Goal: Transaction & Acquisition: Purchase product/service

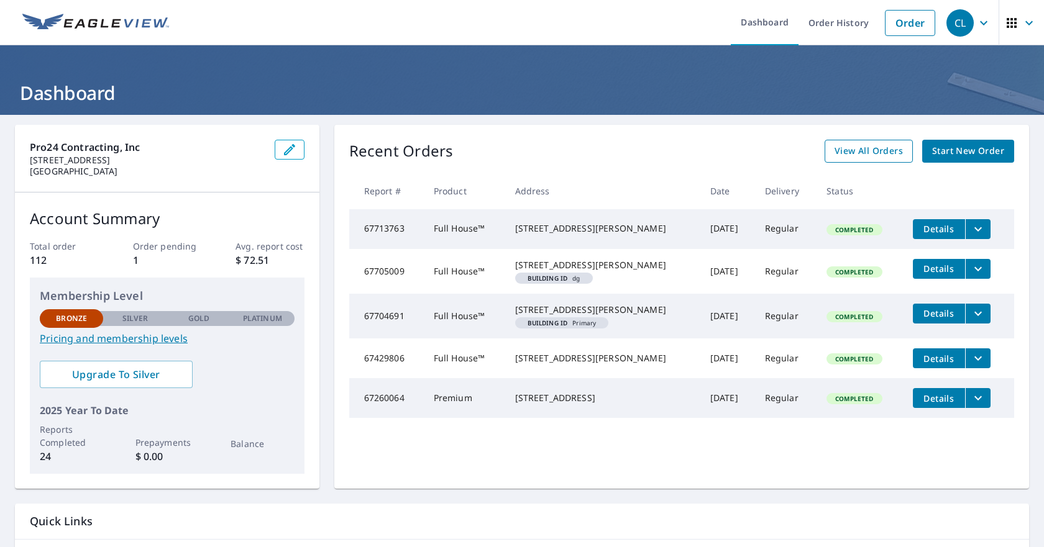
click at [846, 146] on span "View All Orders" at bounding box center [868, 152] width 68 height 16
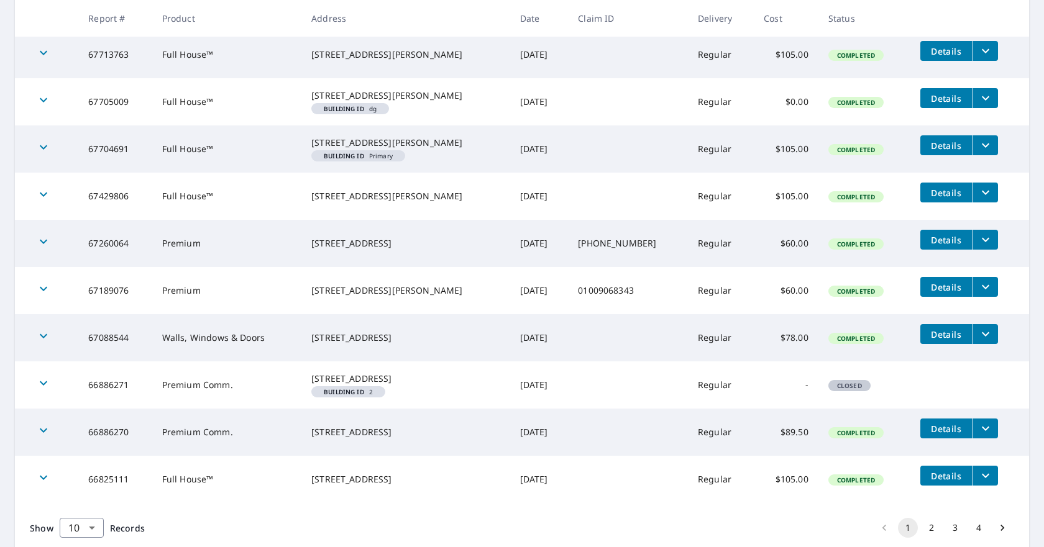
scroll to position [249, 0]
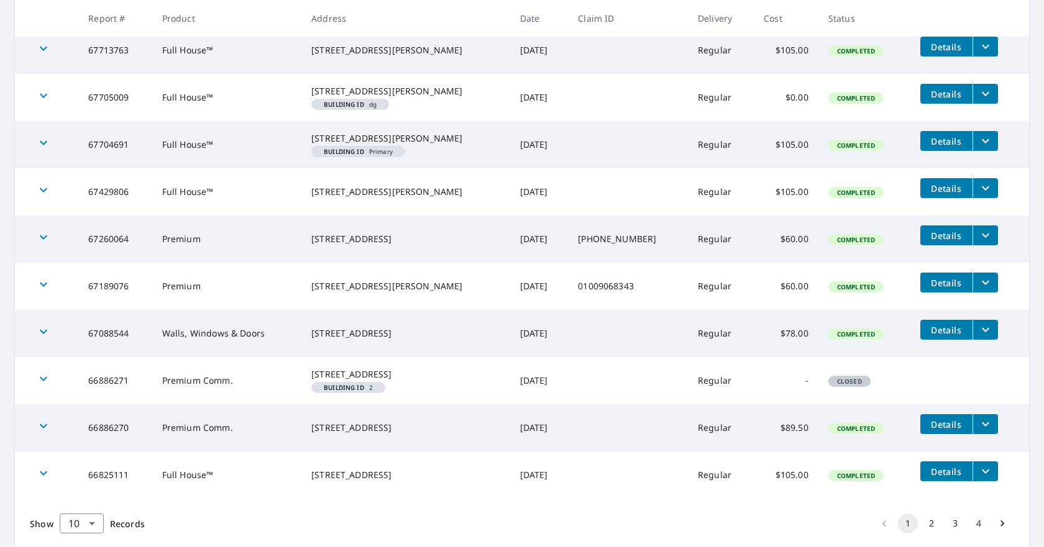
click at [978, 290] on icon "filesDropdownBtn-67189076" at bounding box center [985, 282] width 15 height 15
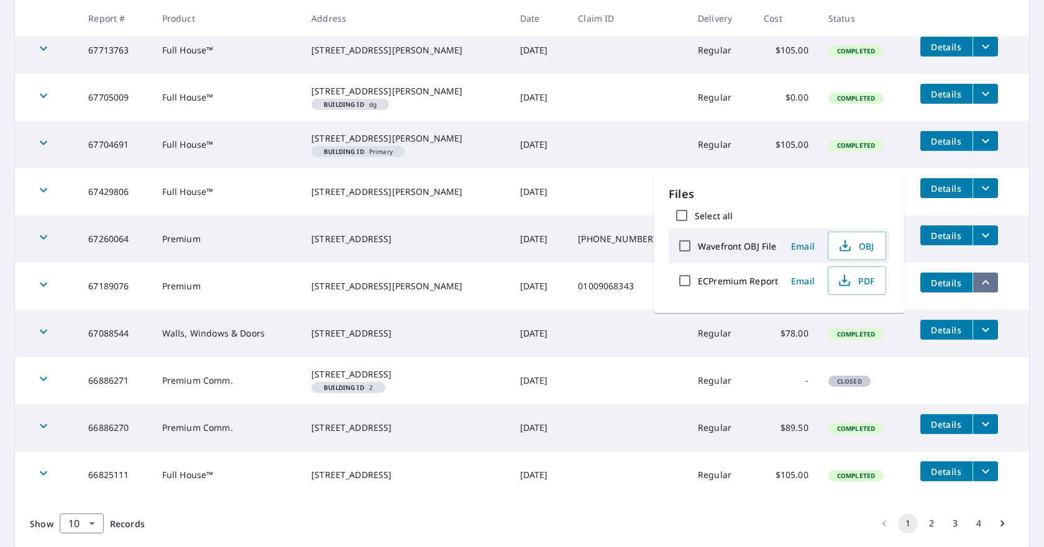
click at [978, 290] on icon "filesDropdownBtn-67189076" at bounding box center [985, 282] width 15 height 15
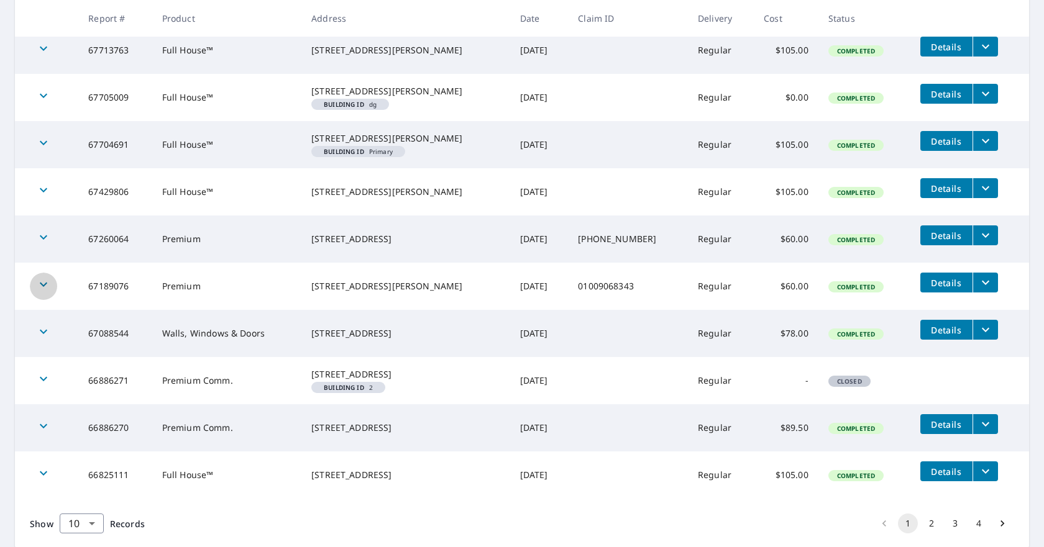
click at [43, 292] on icon "button" at bounding box center [43, 284] width 15 height 15
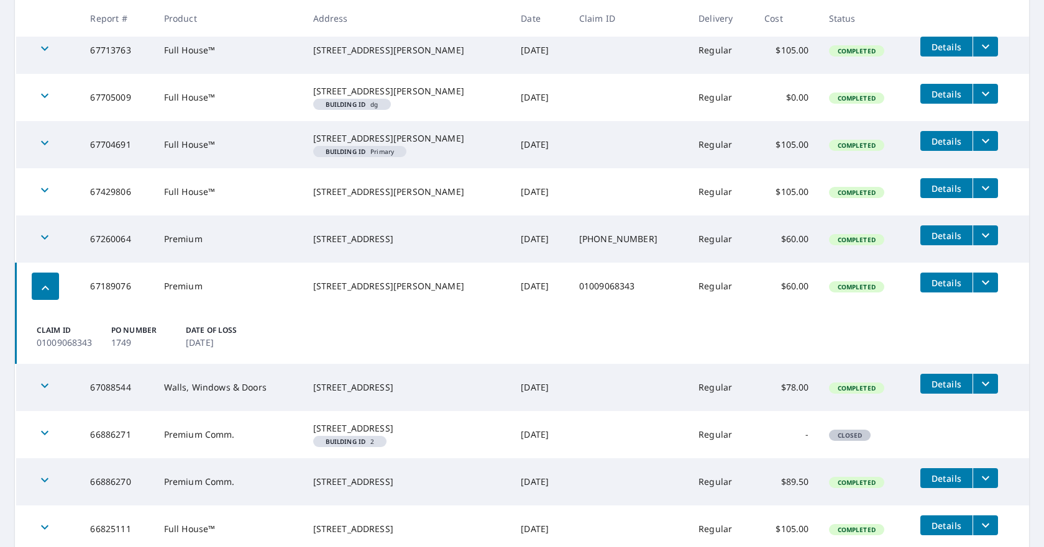
click at [938, 289] on span "Details" at bounding box center [946, 283] width 37 height 12
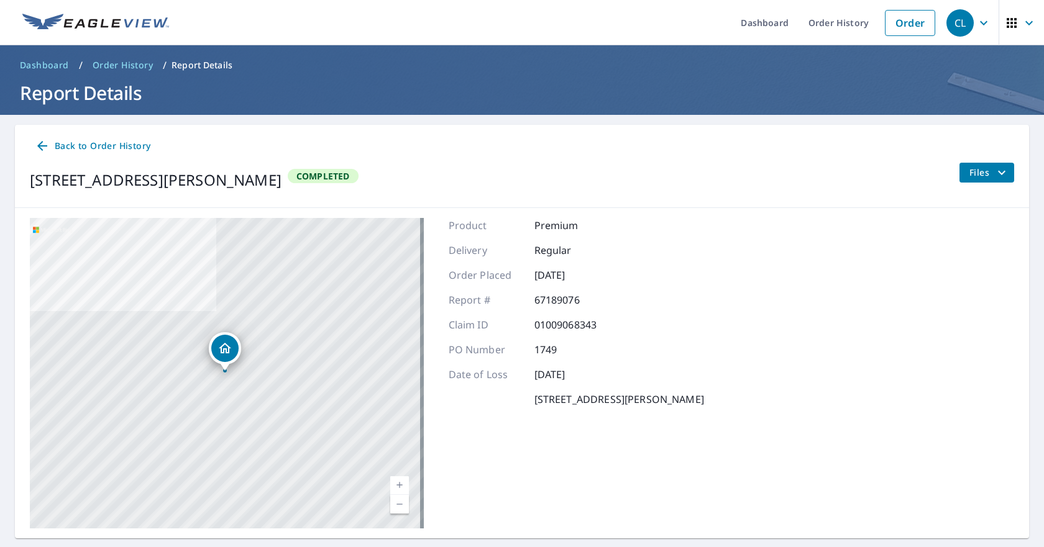
click at [45, 143] on icon at bounding box center [42, 146] width 15 height 15
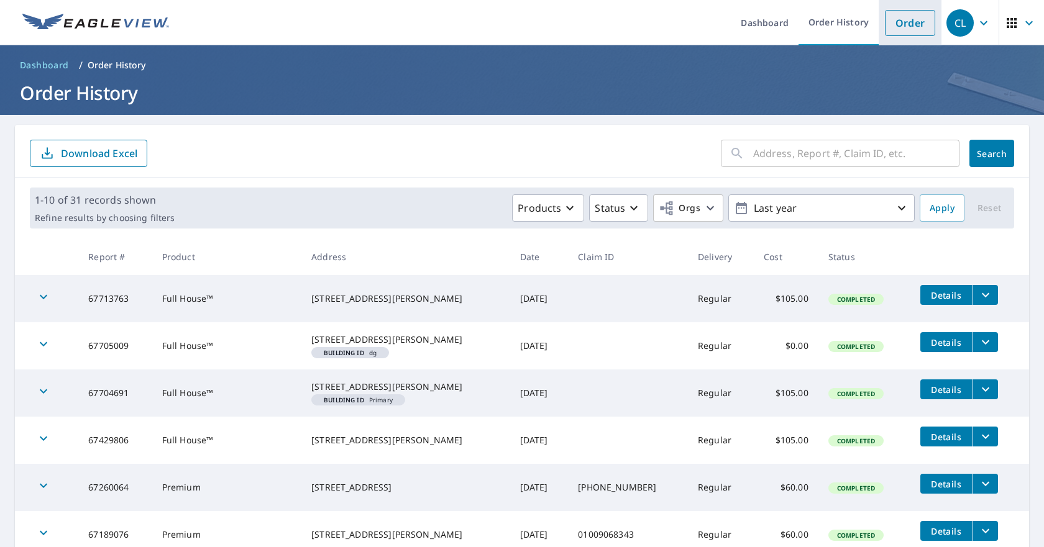
click at [898, 28] on link "Order" at bounding box center [910, 23] width 50 height 26
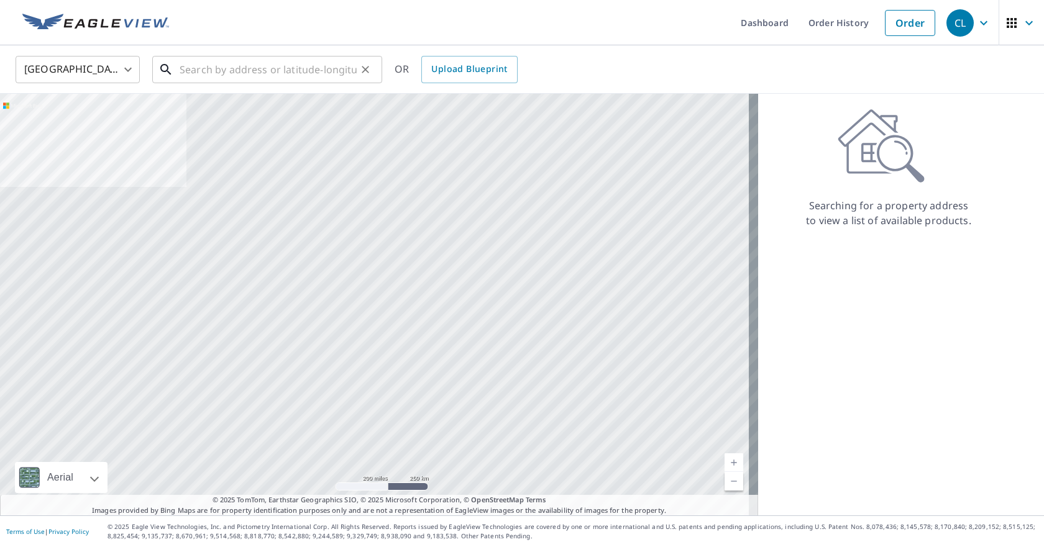
click at [255, 69] on input "text" at bounding box center [268, 69] width 177 height 35
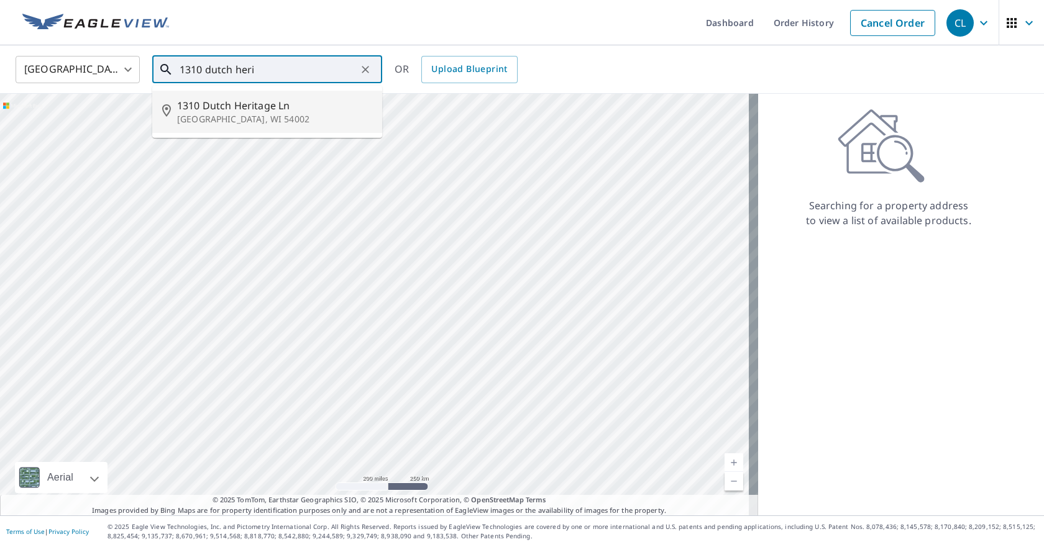
click at [258, 109] on span "1310 Dutch Heritage Ln" at bounding box center [274, 105] width 195 height 15
type input "[STREET_ADDRESS][PERSON_NAME]"
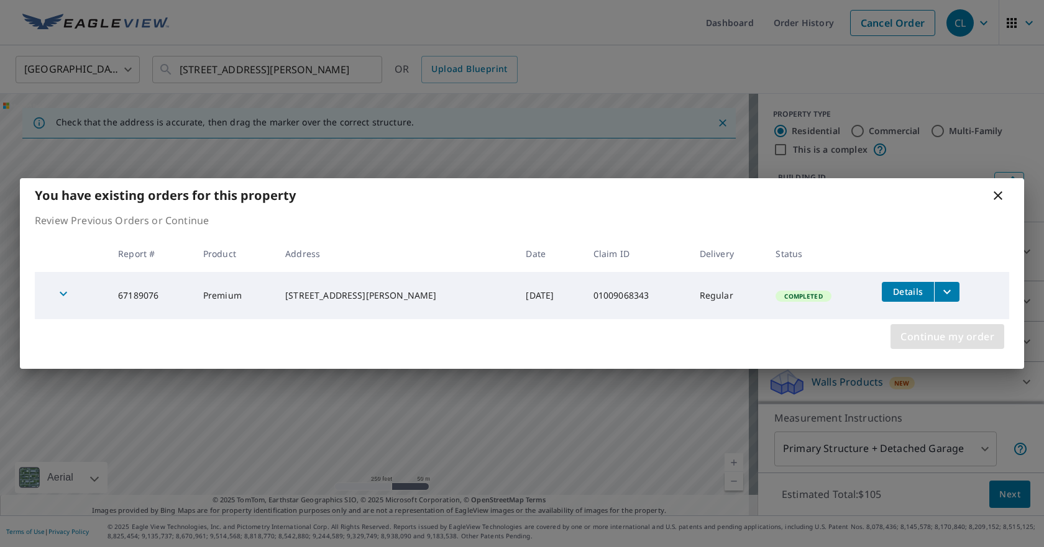
click at [915, 333] on span "Continue my order" at bounding box center [947, 336] width 94 height 17
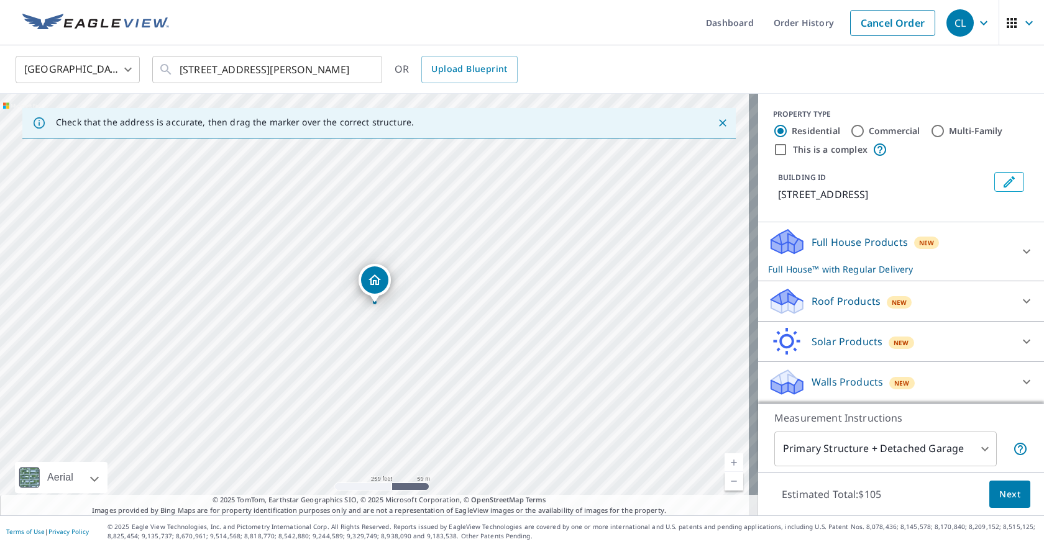
scroll to position [14, 0]
click at [1019, 379] on icon at bounding box center [1026, 382] width 15 height 15
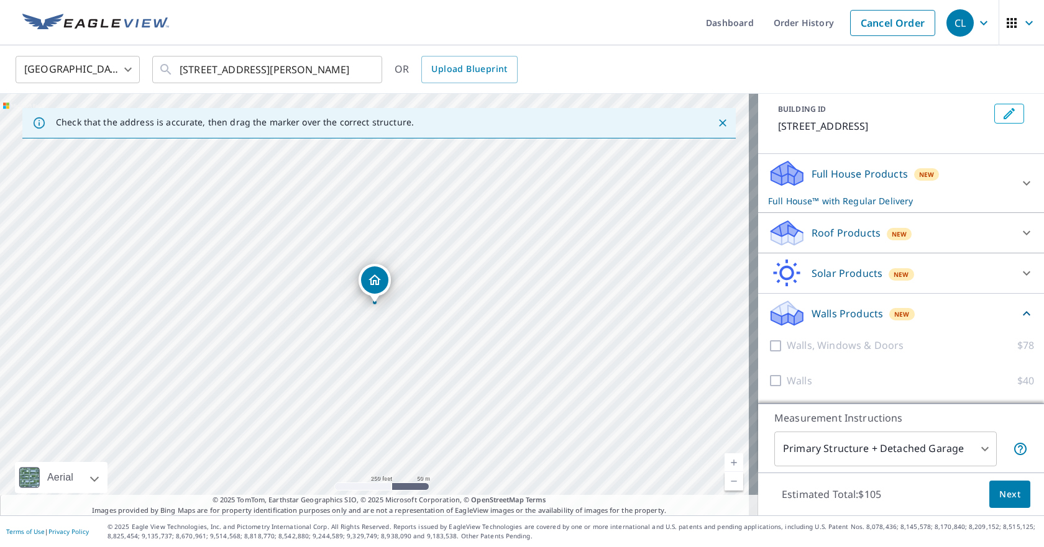
scroll to position [83, 0]
click at [769, 345] on div at bounding box center [777, 346] width 19 height 16
click at [768, 347] on div at bounding box center [777, 346] width 19 height 16
click at [1019, 180] on icon at bounding box center [1026, 183] width 15 height 15
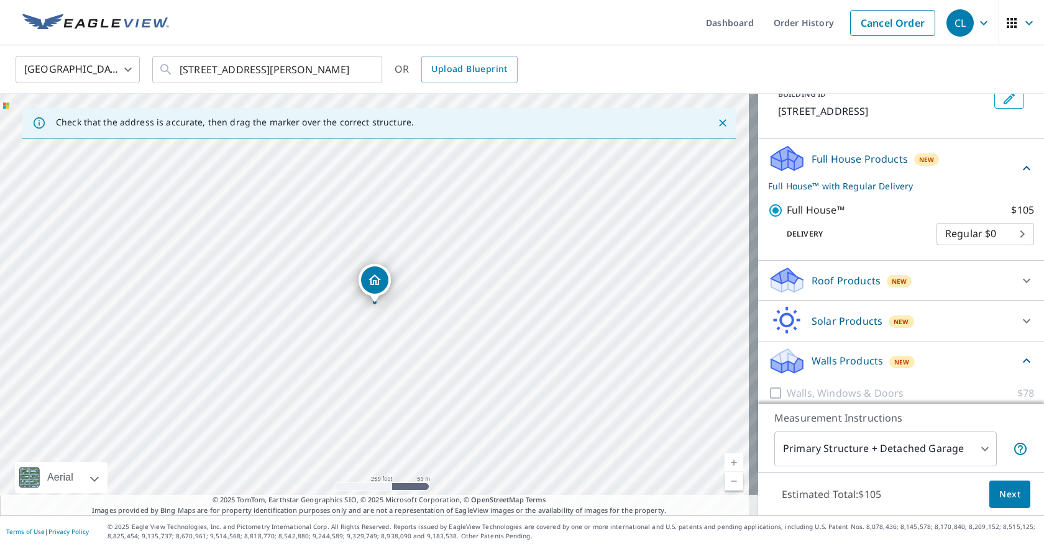
click at [1019, 176] on icon at bounding box center [1026, 168] width 15 height 15
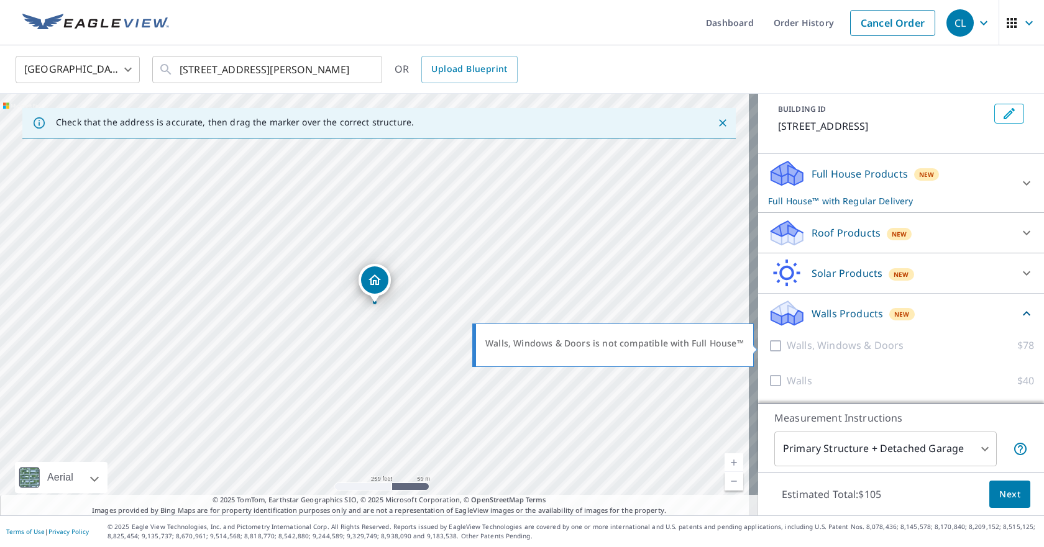
click at [769, 344] on div at bounding box center [777, 346] width 19 height 16
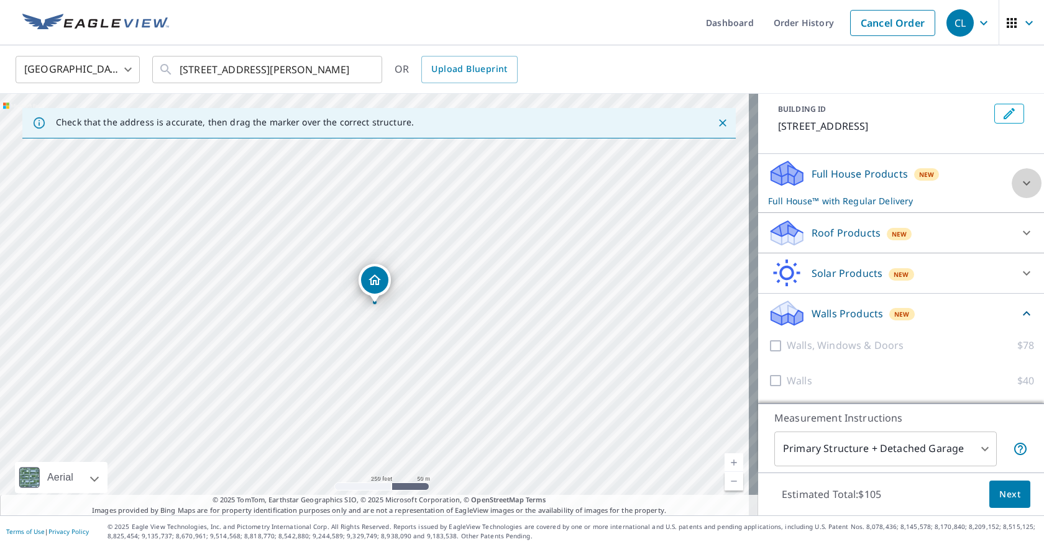
click at [1019, 181] on icon at bounding box center [1026, 183] width 15 height 15
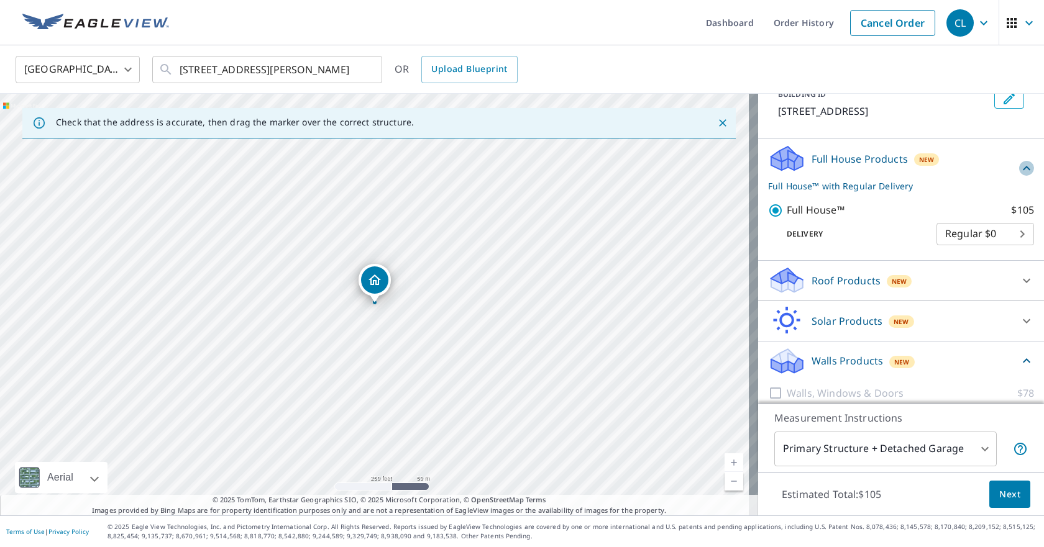
click at [1023, 170] on icon at bounding box center [1026, 168] width 7 height 4
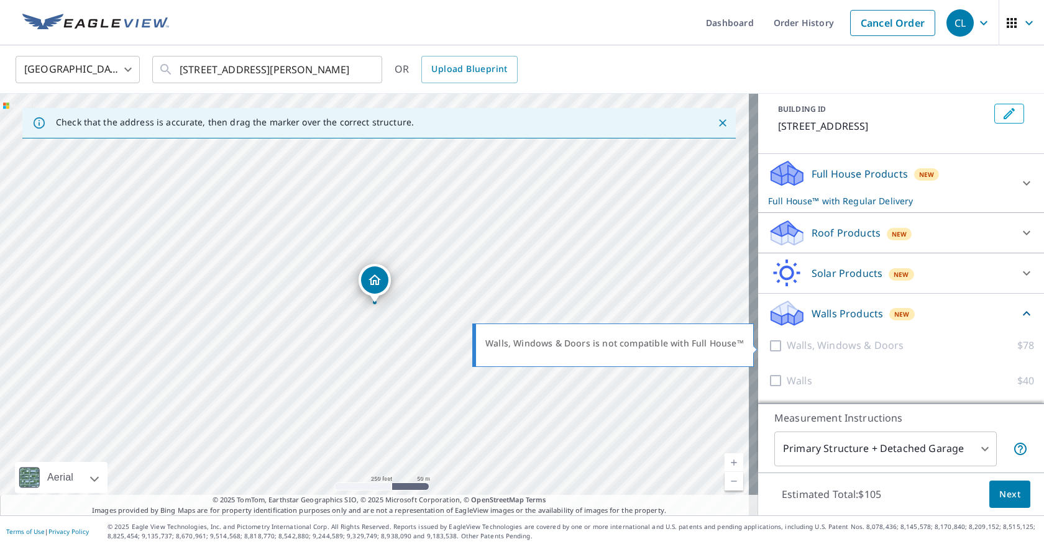
click at [768, 346] on div at bounding box center [777, 346] width 19 height 16
click at [1019, 272] on icon at bounding box center [1026, 273] width 15 height 15
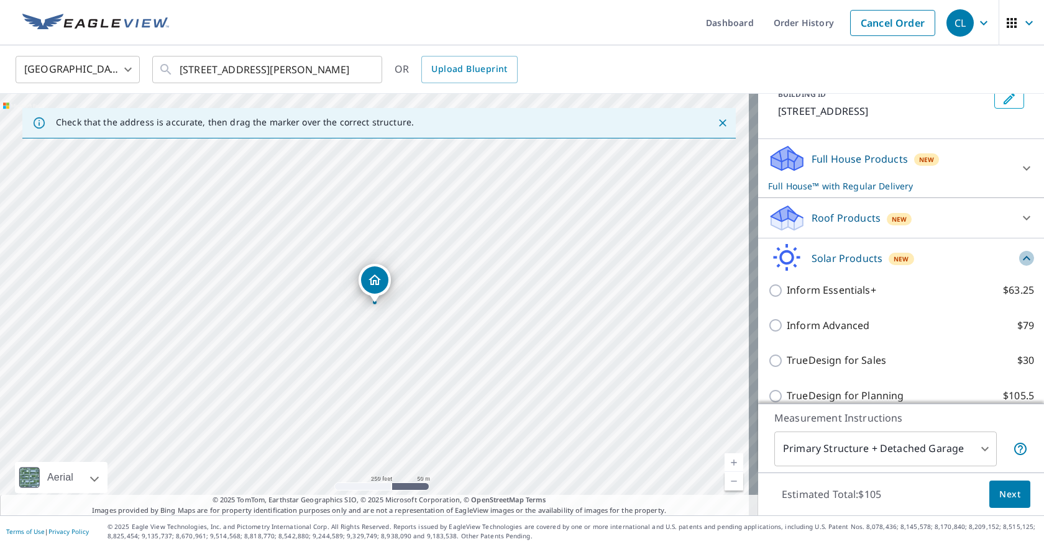
click at [1019, 266] on icon at bounding box center [1026, 258] width 15 height 15
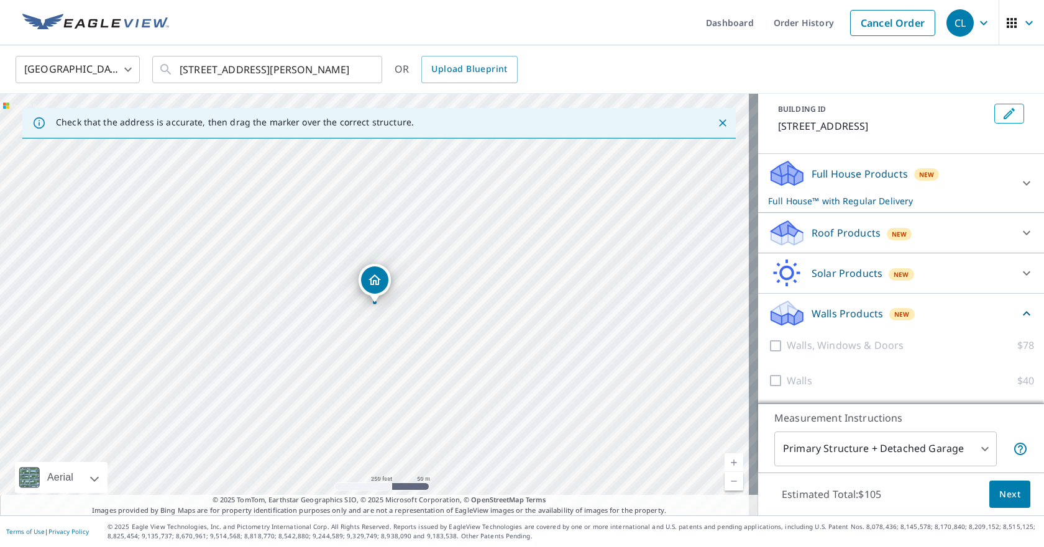
click at [1019, 232] on icon at bounding box center [1026, 233] width 15 height 15
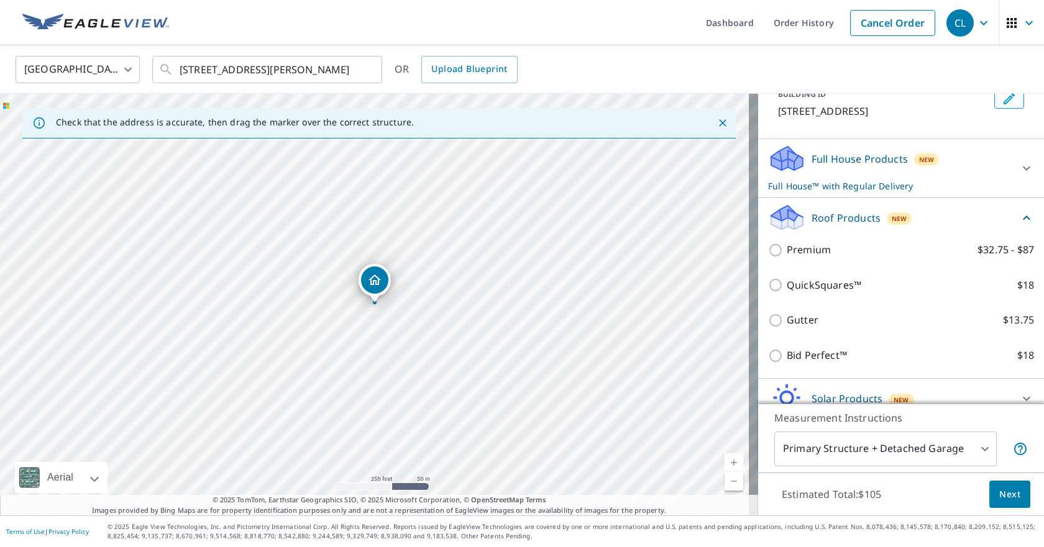
click at [1019, 226] on icon at bounding box center [1026, 218] width 15 height 15
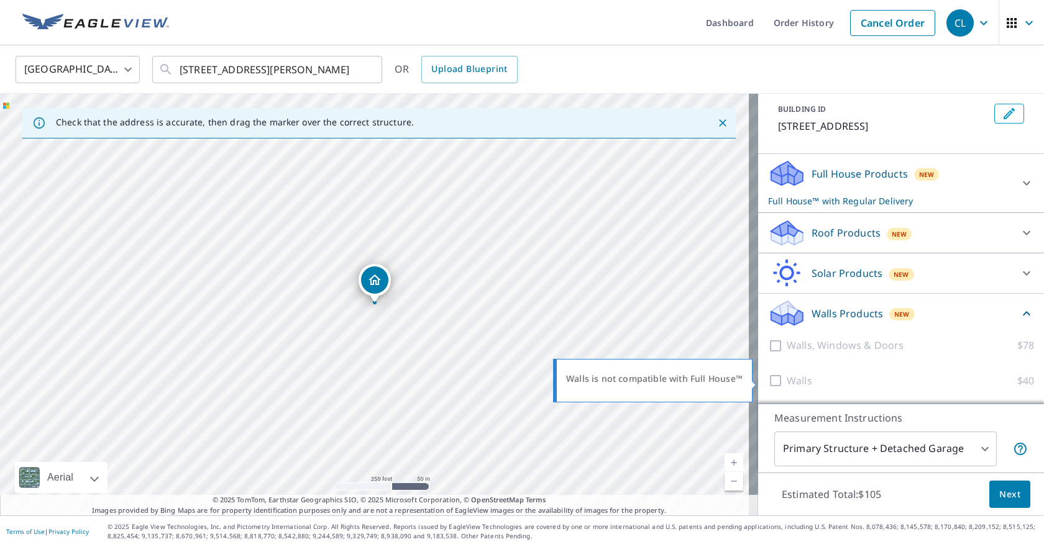
click at [768, 382] on div at bounding box center [777, 381] width 19 height 16
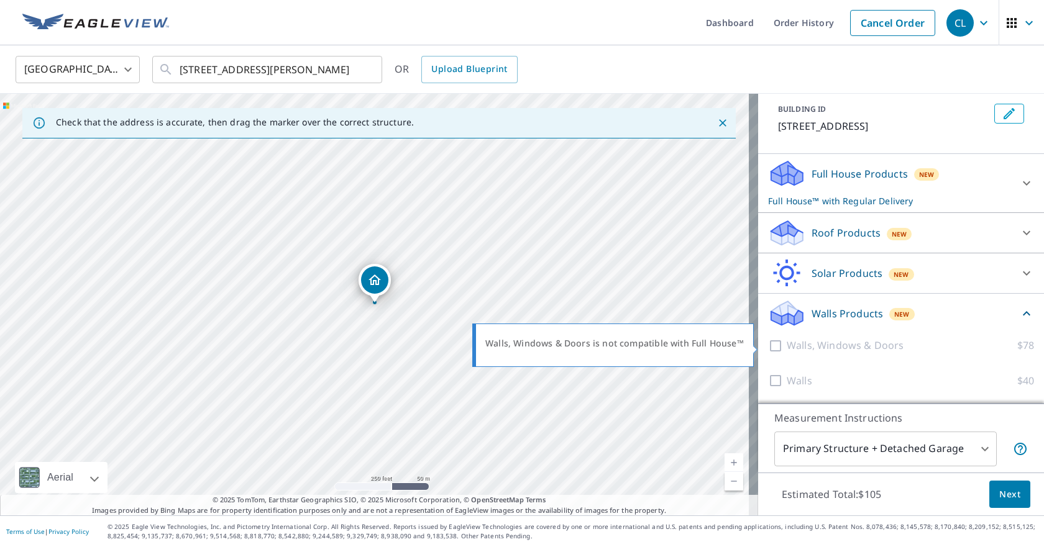
click at [768, 345] on div at bounding box center [777, 346] width 19 height 16
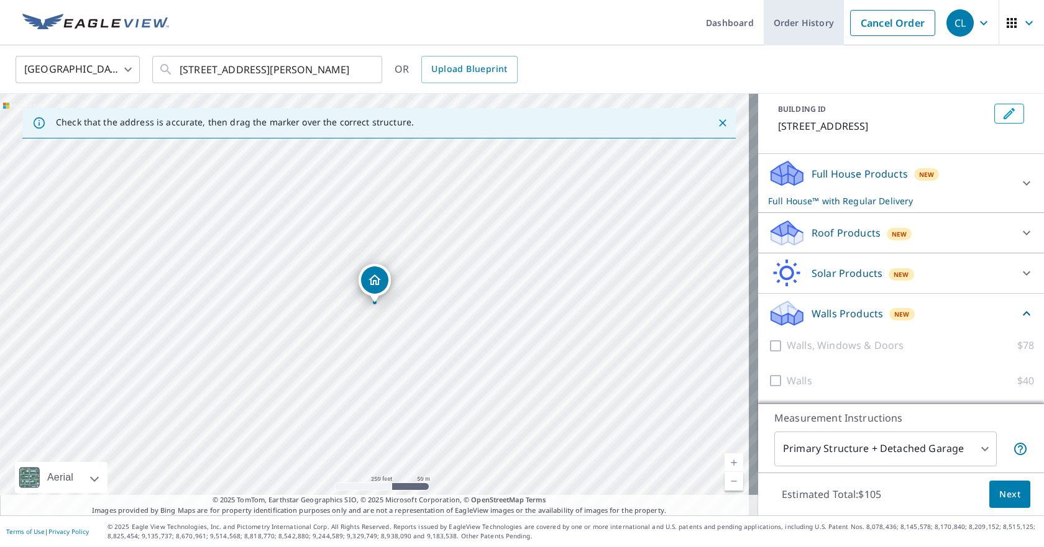
click at [799, 19] on link "Order History" at bounding box center [804, 22] width 80 height 45
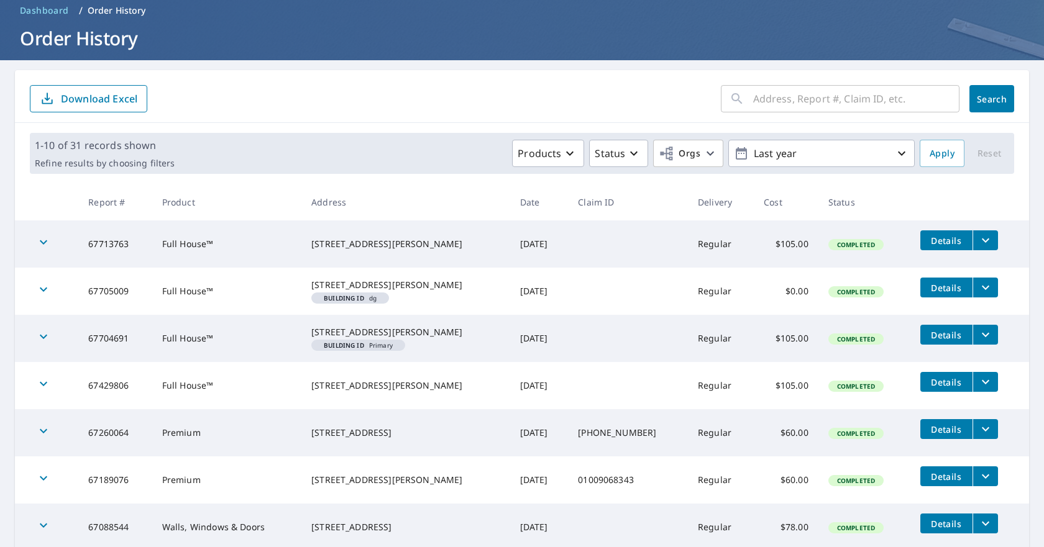
scroll to position [186, 0]
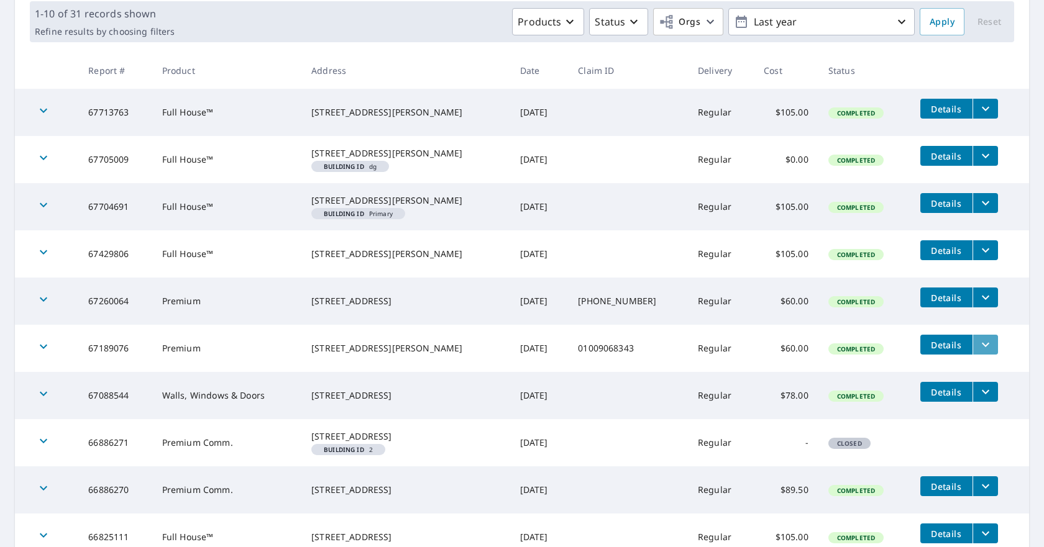
click at [982, 347] on icon "filesDropdownBtn-67189076" at bounding box center [985, 345] width 7 height 4
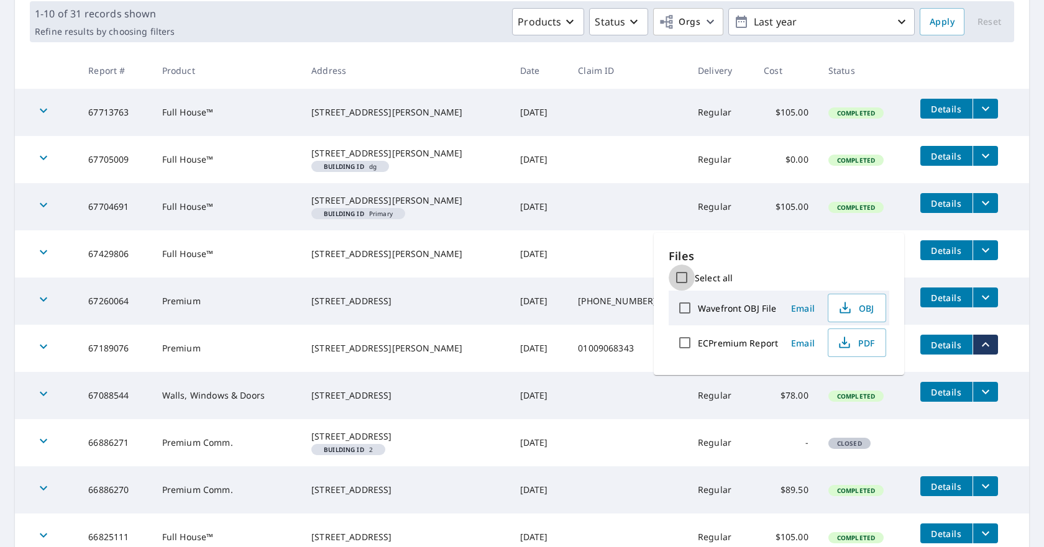
click at [682, 279] on input "Select all" at bounding box center [682, 278] width 26 height 26
checkbox input "true"
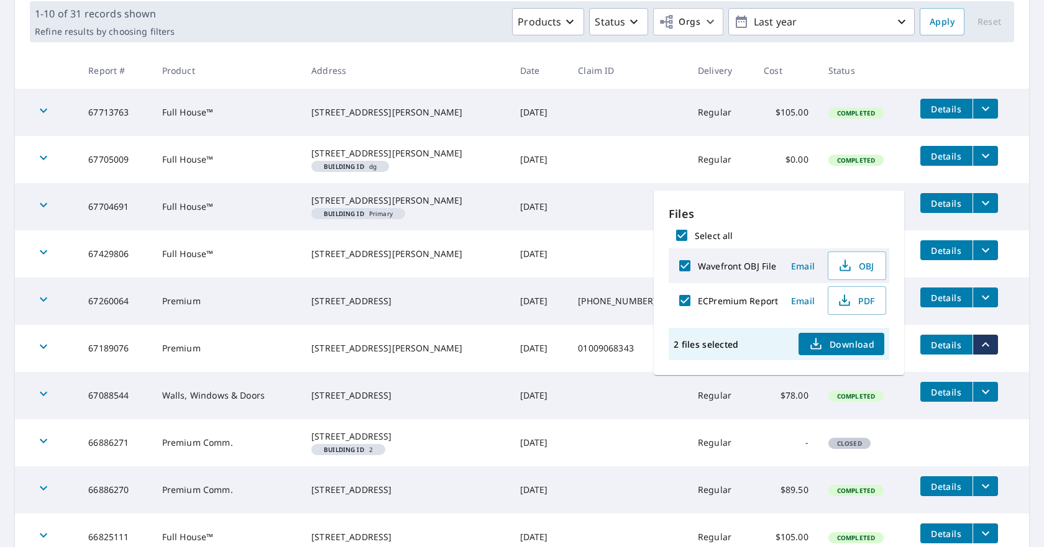
click at [682, 234] on input "Select all" at bounding box center [682, 235] width 26 height 26
checkbox input "false"
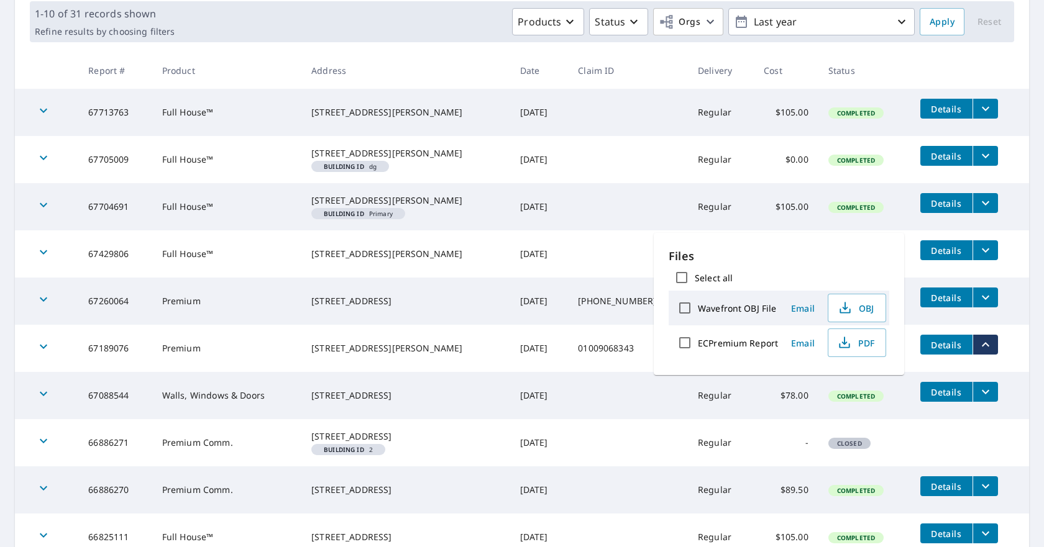
click at [928, 351] on span "Details" at bounding box center [946, 345] width 37 height 12
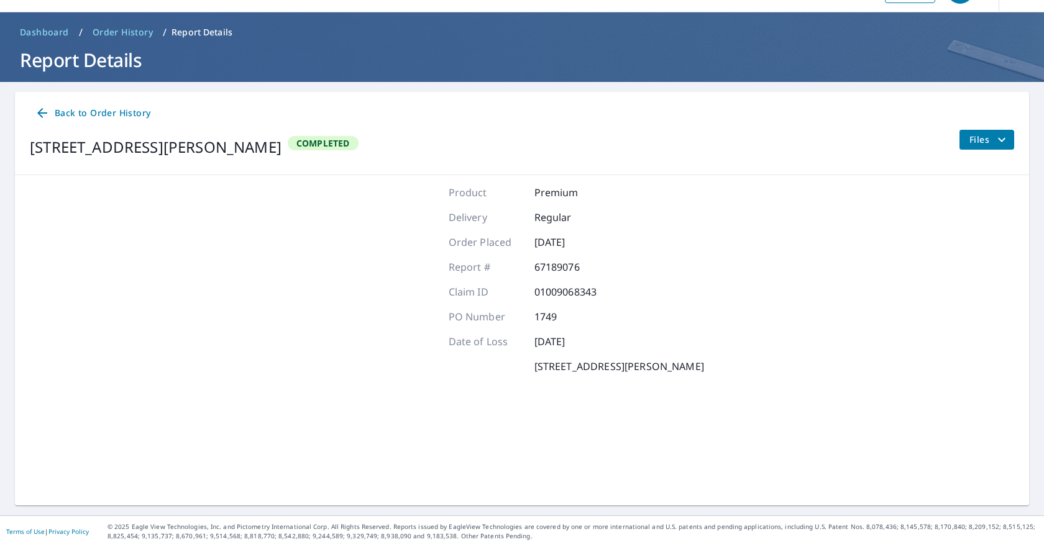
scroll to position [33, 0]
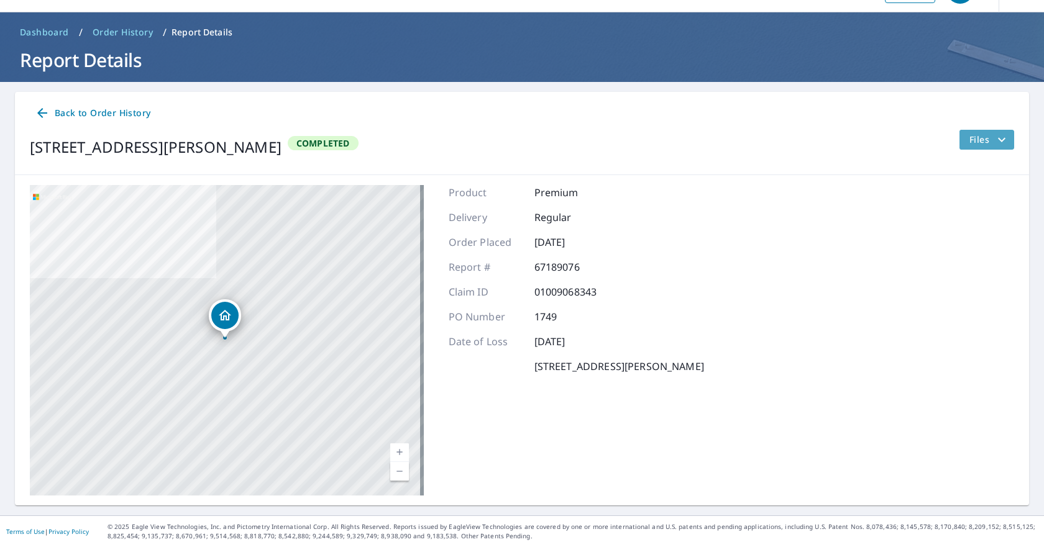
click at [994, 137] on icon "filesDropdownBtn-67189076" at bounding box center [1001, 139] width 15 height 15
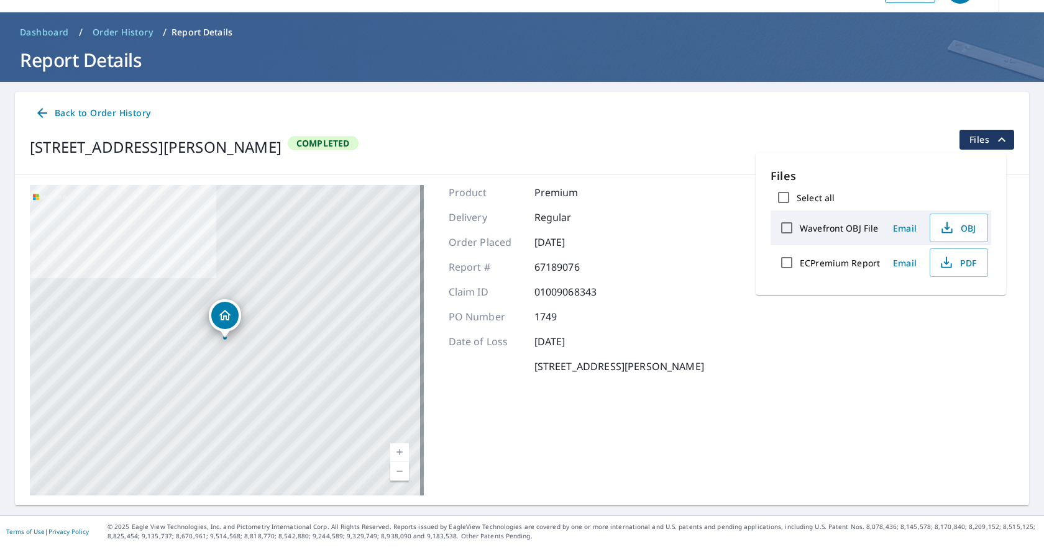
click at [994, 144] on icon "filesDropdownBtn-67189076" at bounding box center [1001, 139] width 15 height 15
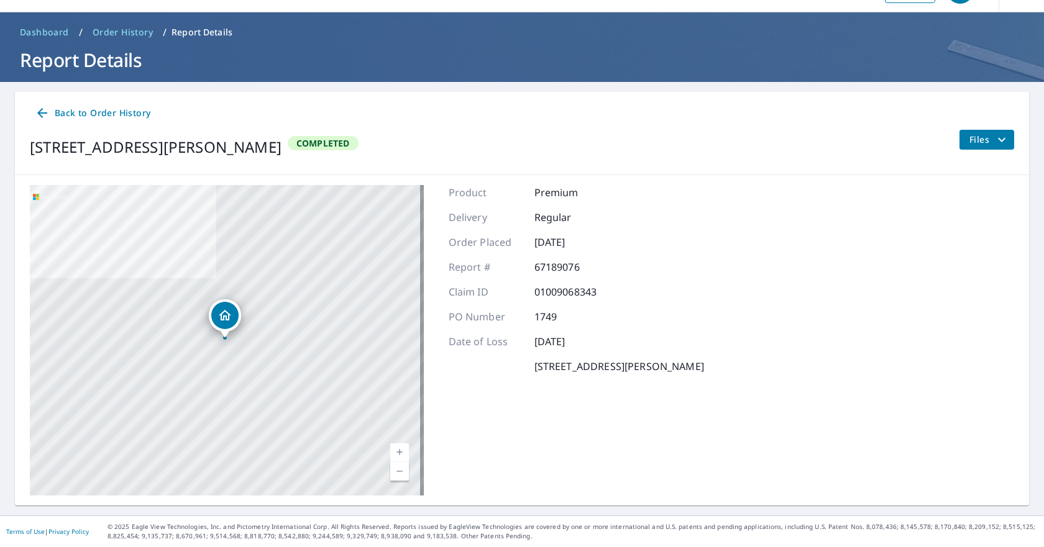
click at [59, 111] on span "Back to Order History" at bounding box center [93, 114] width 116 height 16
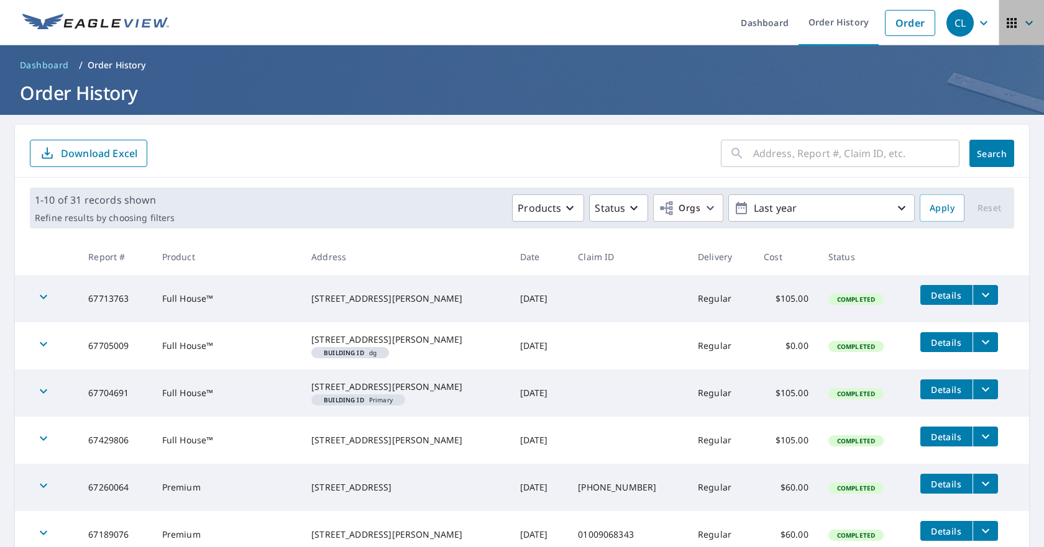
click at [1021, 21] on icon "button" at bounding box center [1028, 23] width 15 height 15
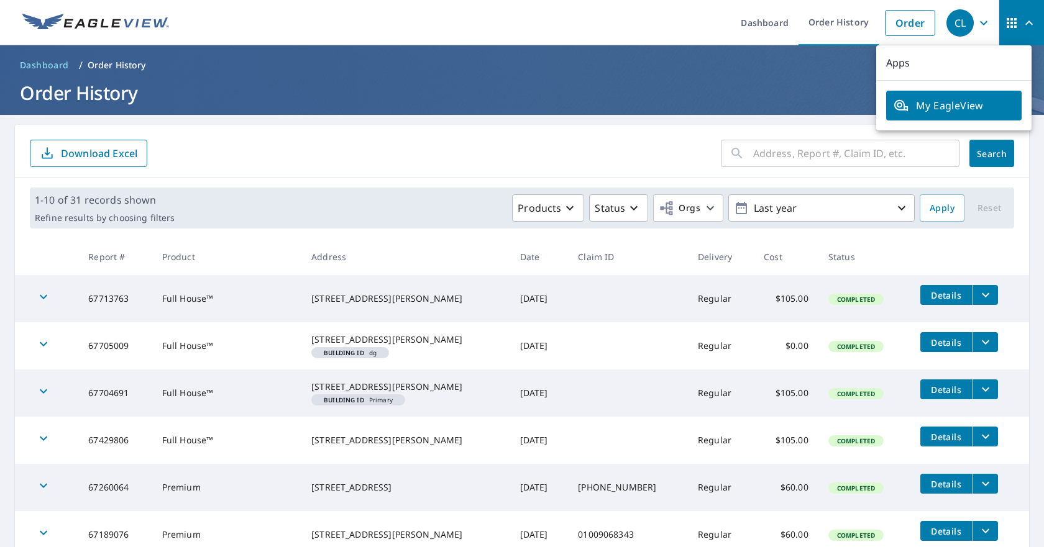
click at [651, 37] on ul "Dashboard Order History Order" at bounding box center [558, 22] width 765 height 45
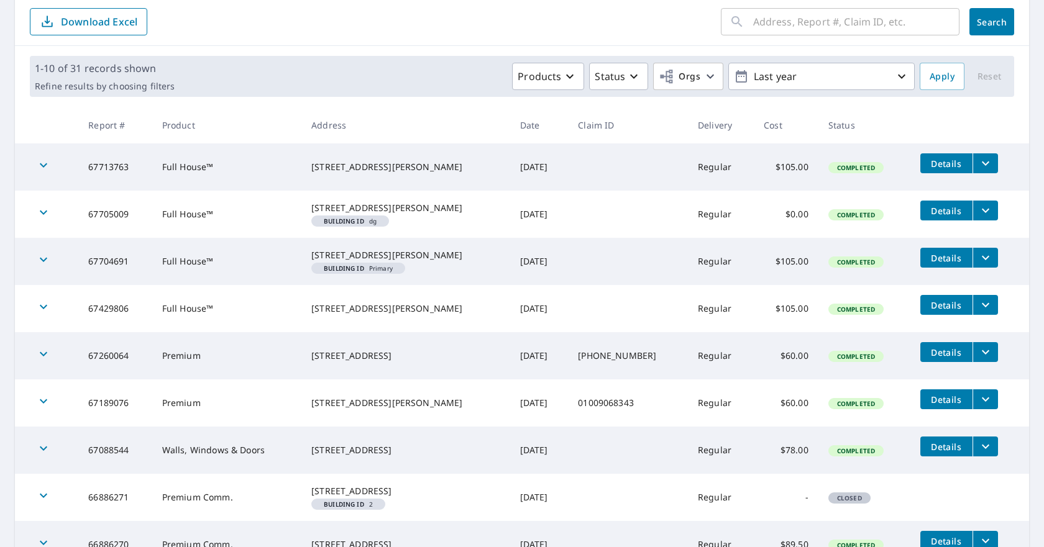
scroll to position [186, 0]
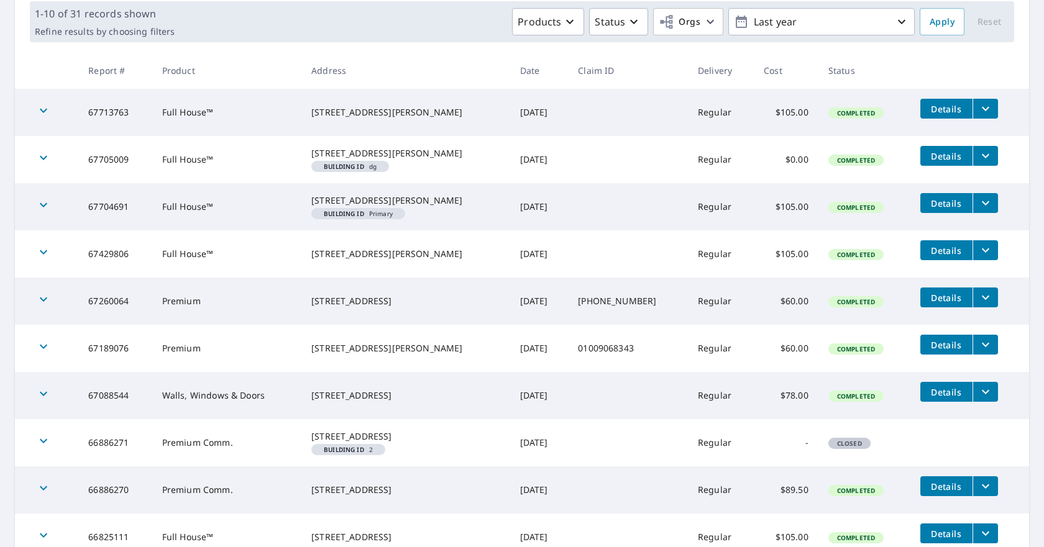
click at [920, 70] on th at bounding box center [969, 70] width 119 height 37
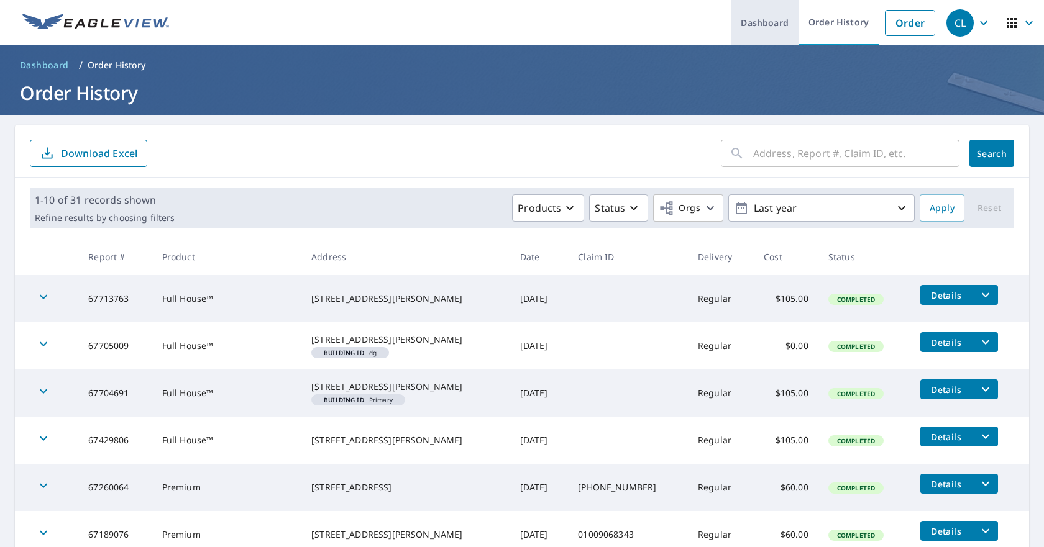
drag, startPoint x: 745, startPoint y: 24, endPoint x: 745, endPoint y: 35, distance: 10.6
click at [745, 24] on link "Dashboard" at bounding box center [765, 22] width 68 height 45
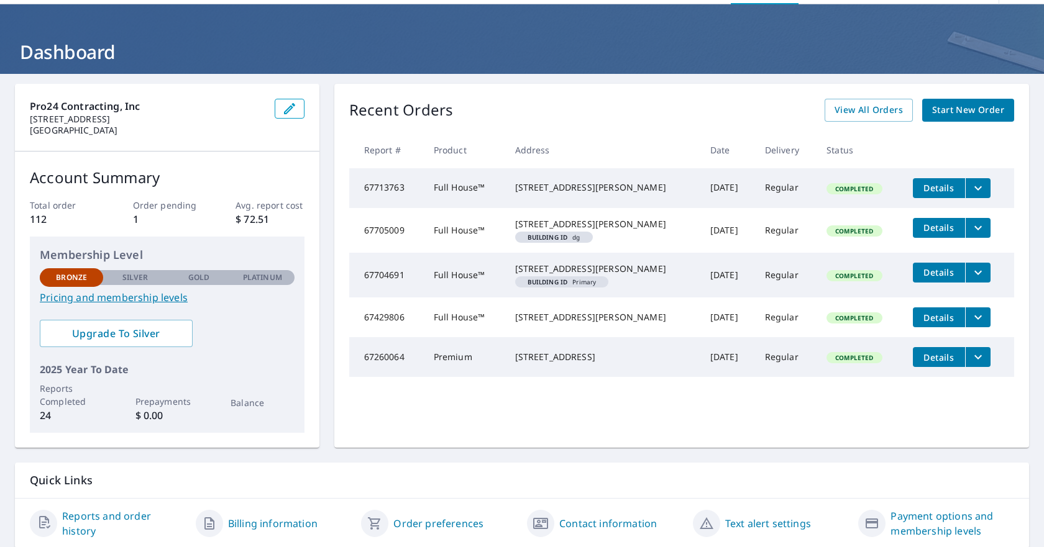
scroll to position [84, 0]
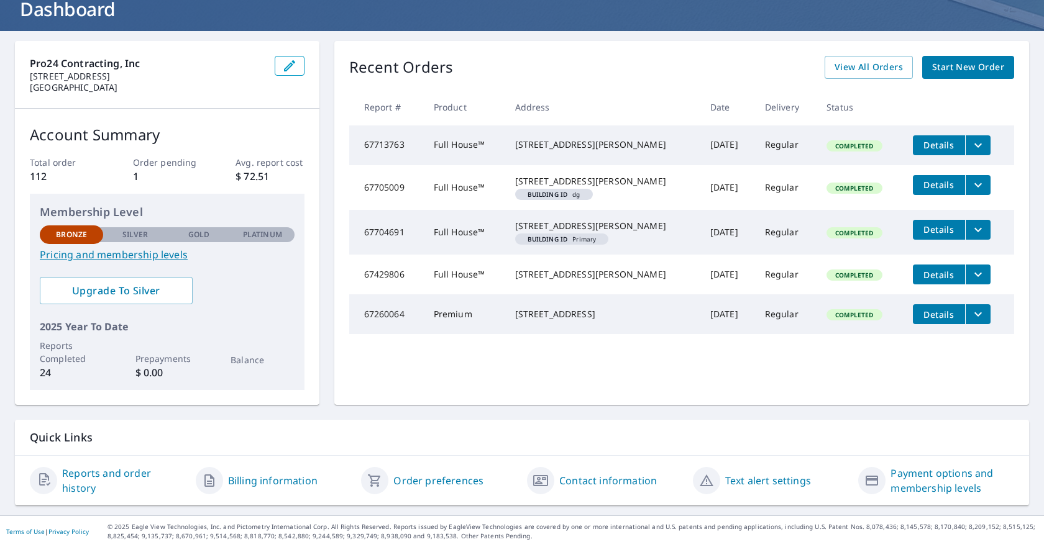
click at [625, 480] on link "Contact information" at bounding box center [608, 480] width 98 height 15
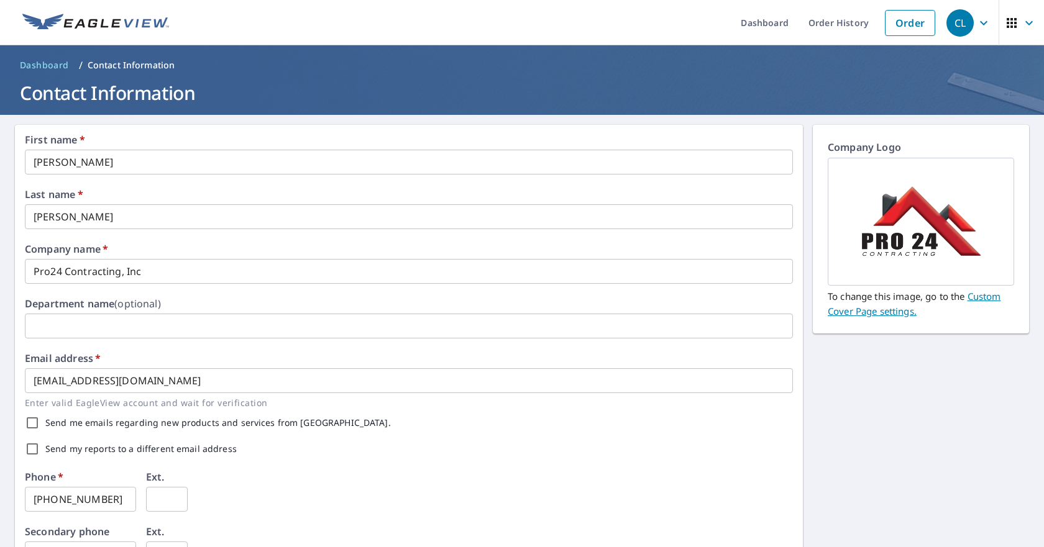
click at [976, 20] on icon "button" at bounding box center [983, 23] width 15 height 15
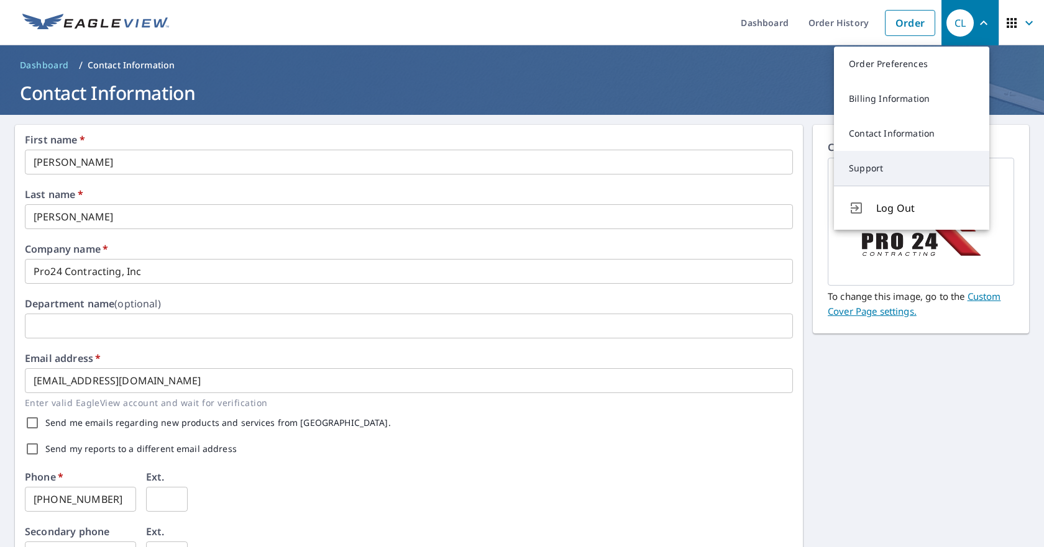
click at [872, 163] on link "Support" at bounding box center [911, 168] width 155 height 35
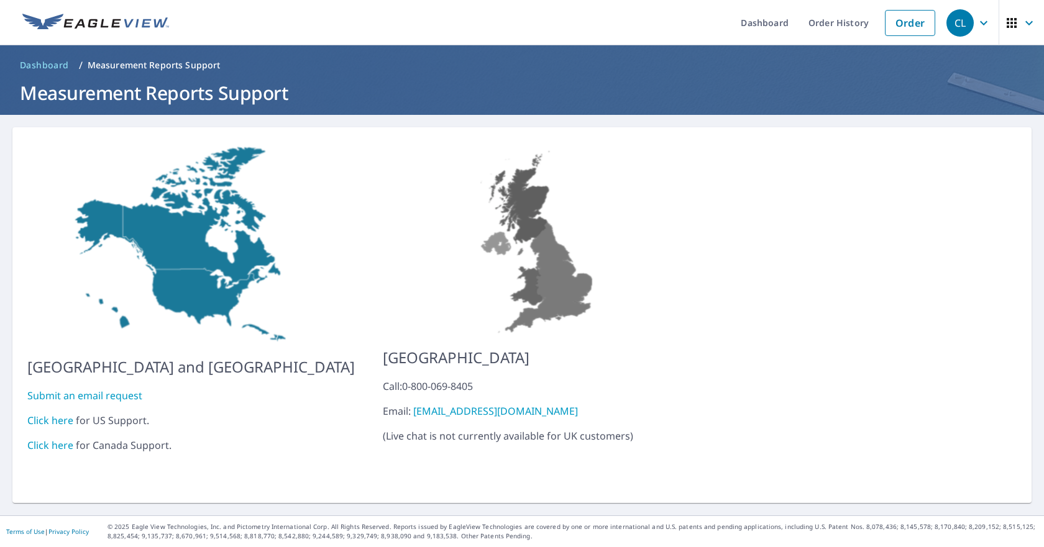
click at [60, 414] on link "Click here" at bounding box center [50, 421] width 46 height 14
drag, startPoint x: 848, startPoint y: 21, endPoint x: 817, endPoint y: 88, distance: 73.9
click at [848, 21] on link "Order History" at bounding box center [838, 22] width 80 height 45
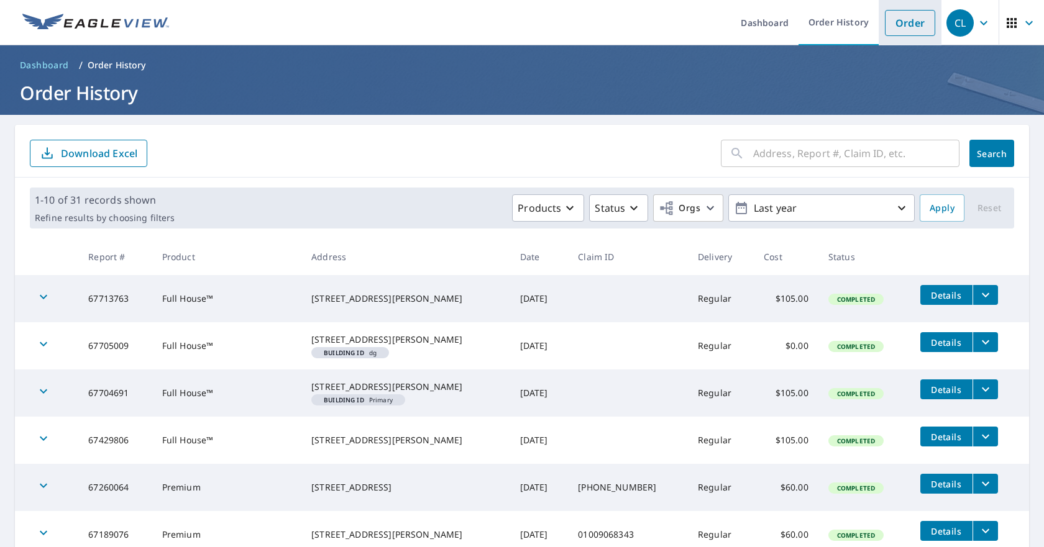
click at [904, 26] on link "Order" at bounding box center [910, 23] width 50 height 26
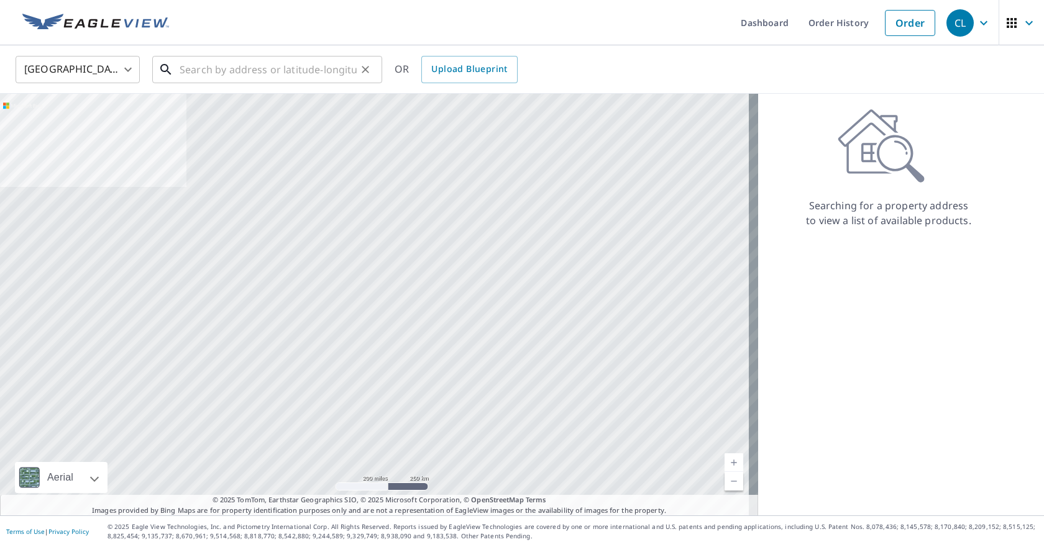
click at [226, 71] on input "text" at bounding box center [268, 69] width 177 height 35
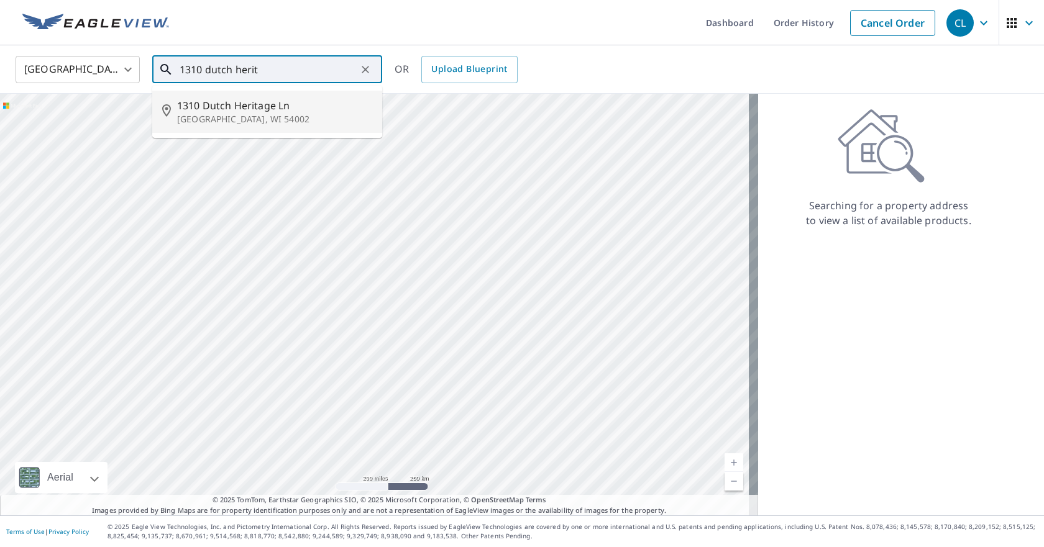
click at [216, 111] on span "1310 Dutch Heritage Ln" at bounding box center [274, 105] width 195 height 15
type input "[STREET_ADDRESS][PERSON_NAME]"
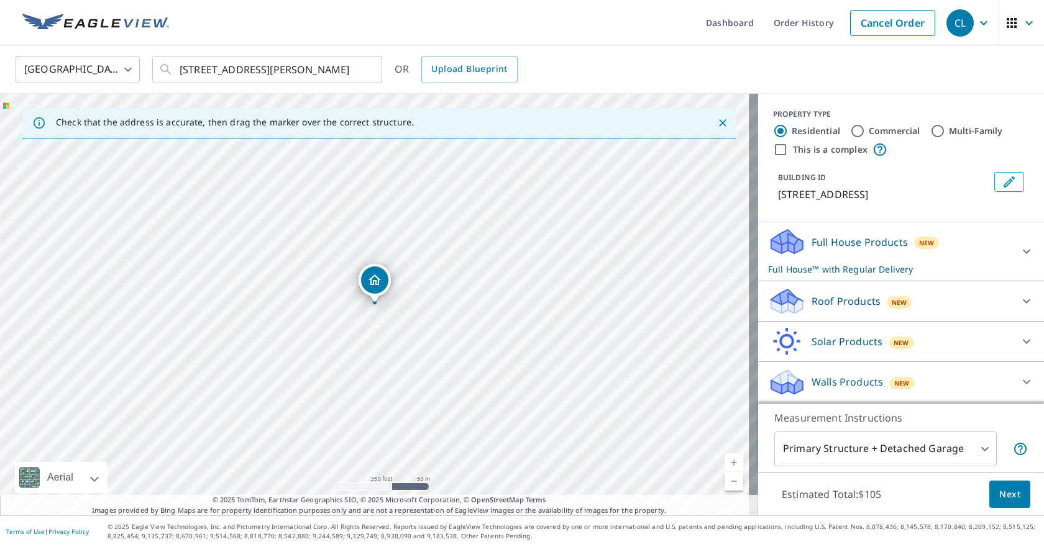
scroll to position [14, 0]
click at [1019, 377] on icon at bounding box center [1026, 382] width 15 height 15
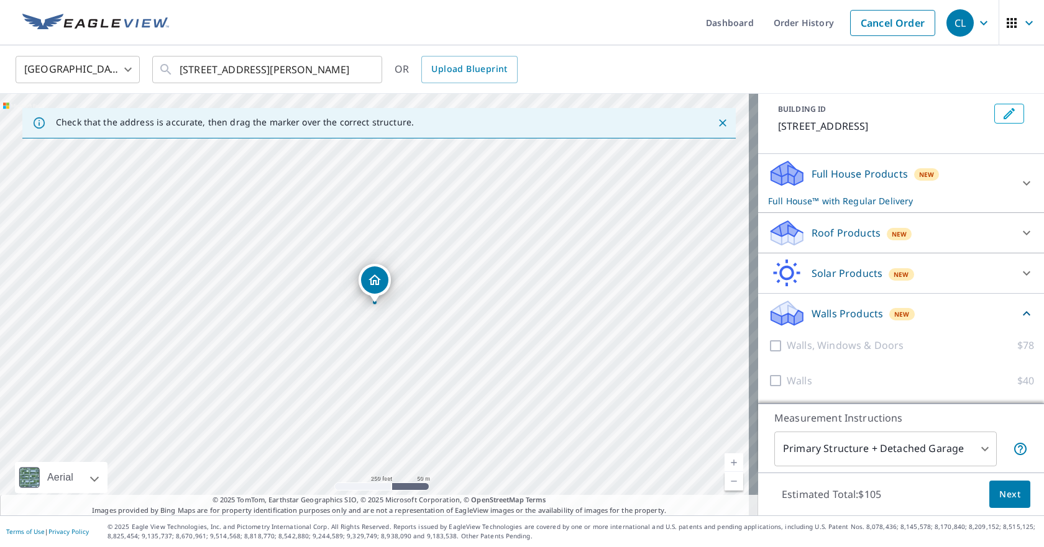
scroll to position [83, 0]
click at [768, 347] on div at bounding box center [777, 346] width 19 height 16
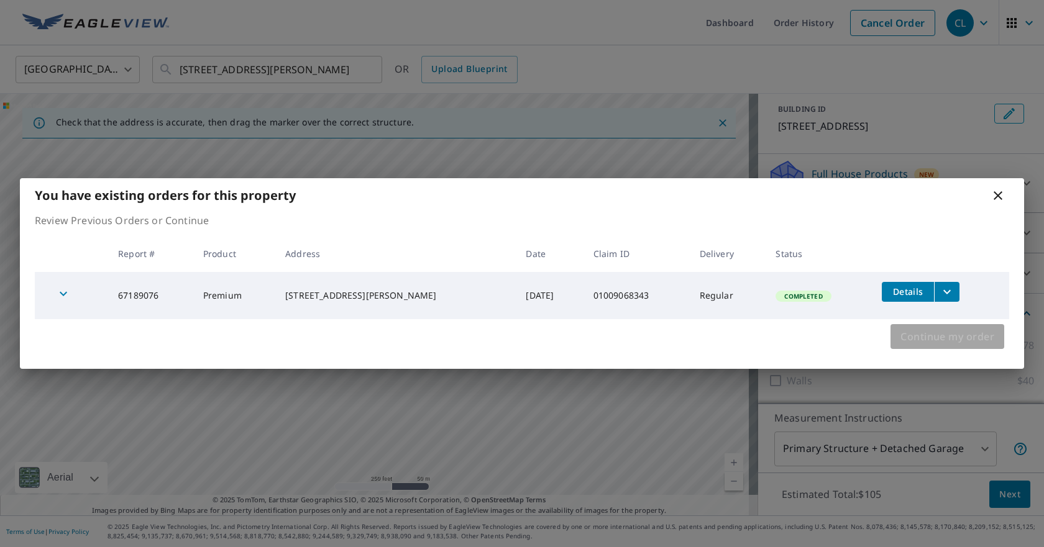
click at [923, 333] on span "Continue my order" at bounding box center [947, 336] width 94 height 17
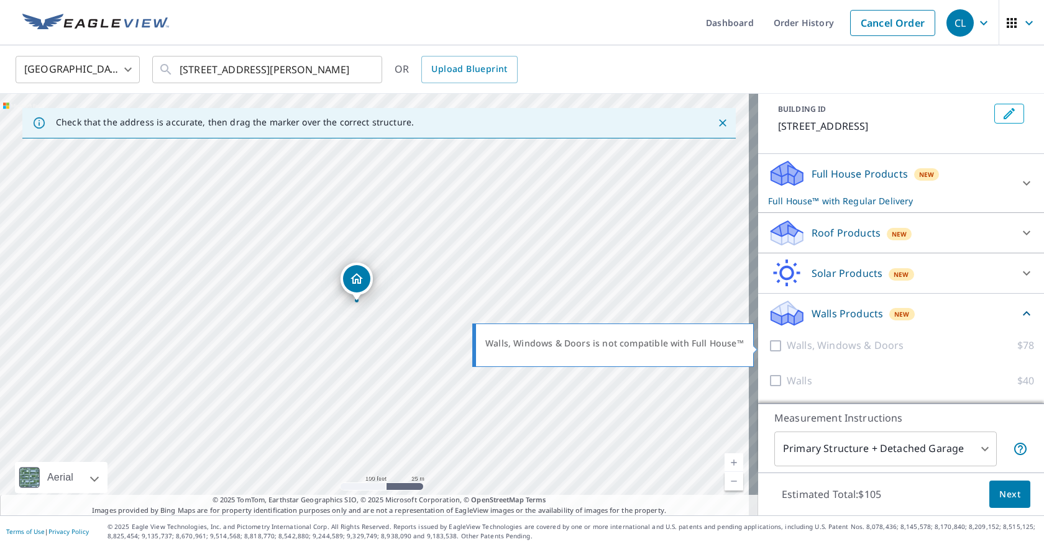
click at [768, 346] on div at bounding box center [777, 346] width 19 height 16
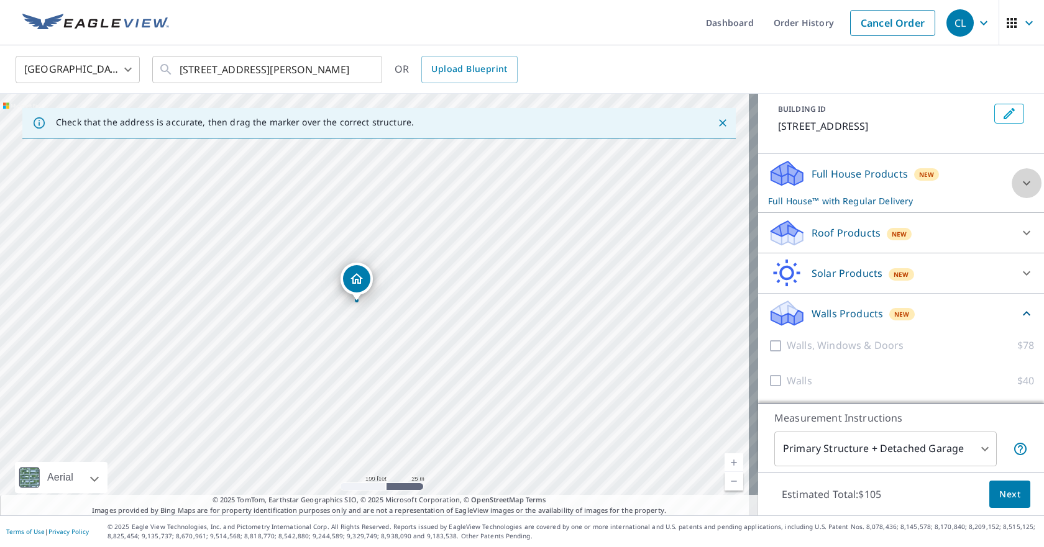
click at [1019, 181] on icon at bounding box center [1026, 183] width 15 height 15
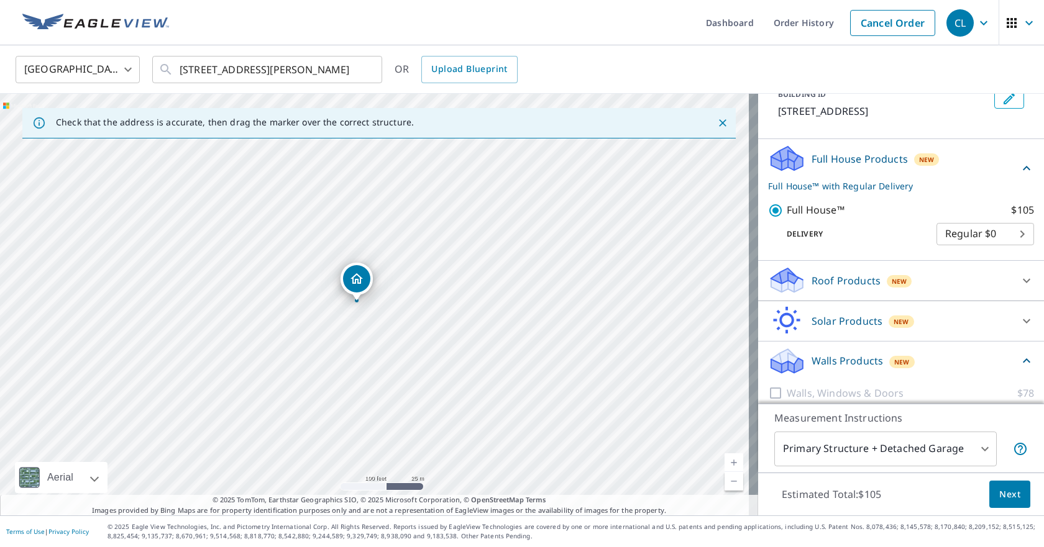
click at [1019, 176] on icon at bounding box center [1026, 168] width 15 height 15
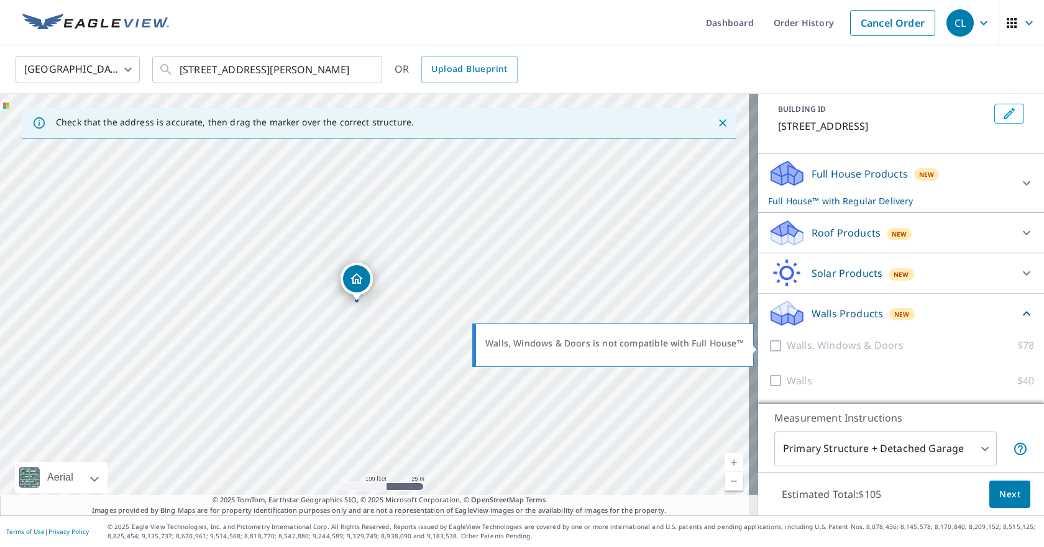
click at [768, 347] on div at bounding box center [777, 346] width 19 height 16
click at [770, 344] on div at bounding box center [777, 346] width 19 height 16
click at [768, 347] on div at bounding box center [777, 346] width 19 height 16
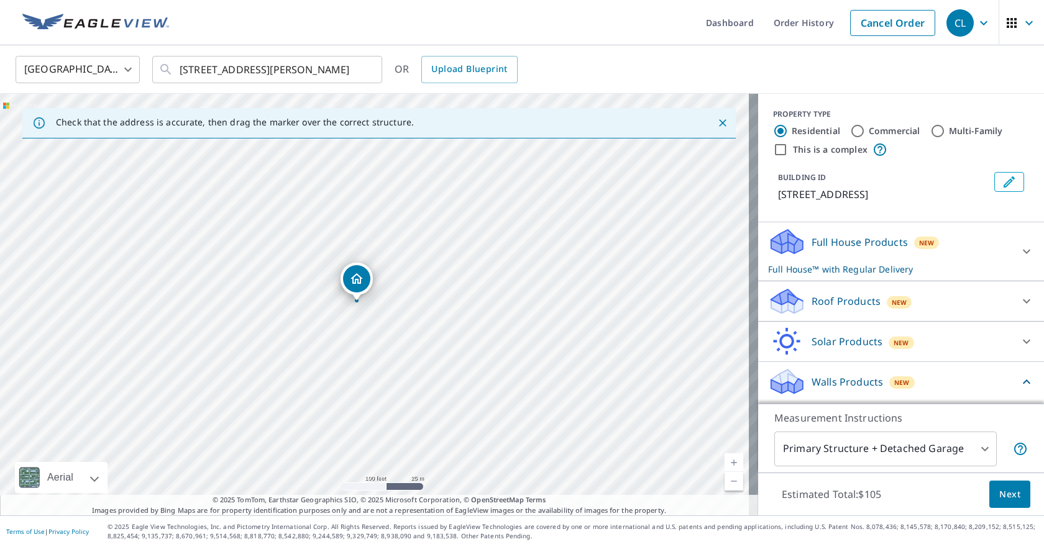
click at [1003, 187] on icon "Edit building 1" at bounding box center [1008, 181] width 11 height 11
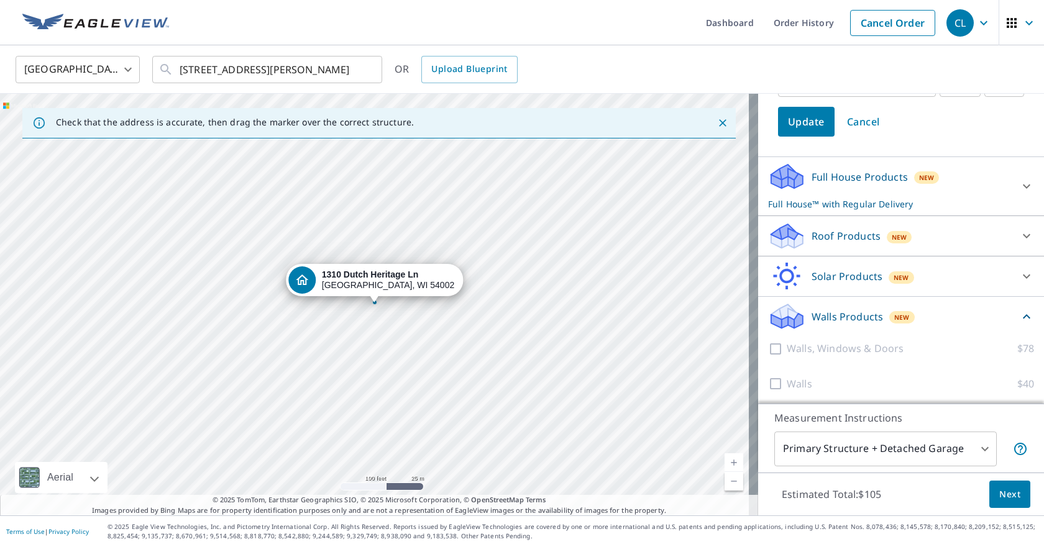
scroll to position [255, 0]
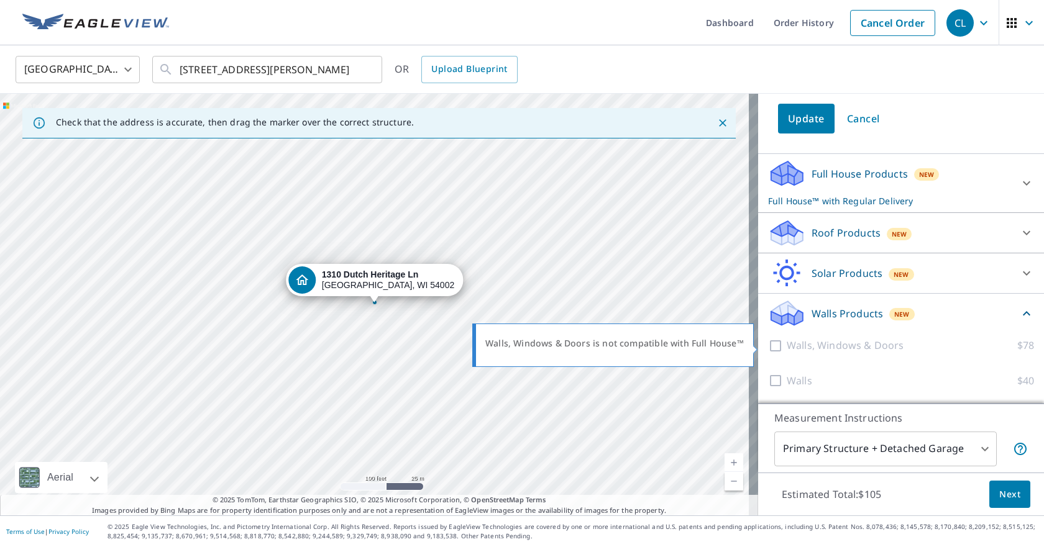
click at [768, 344] on div at bounding box center [777, 346] width 19 height 16
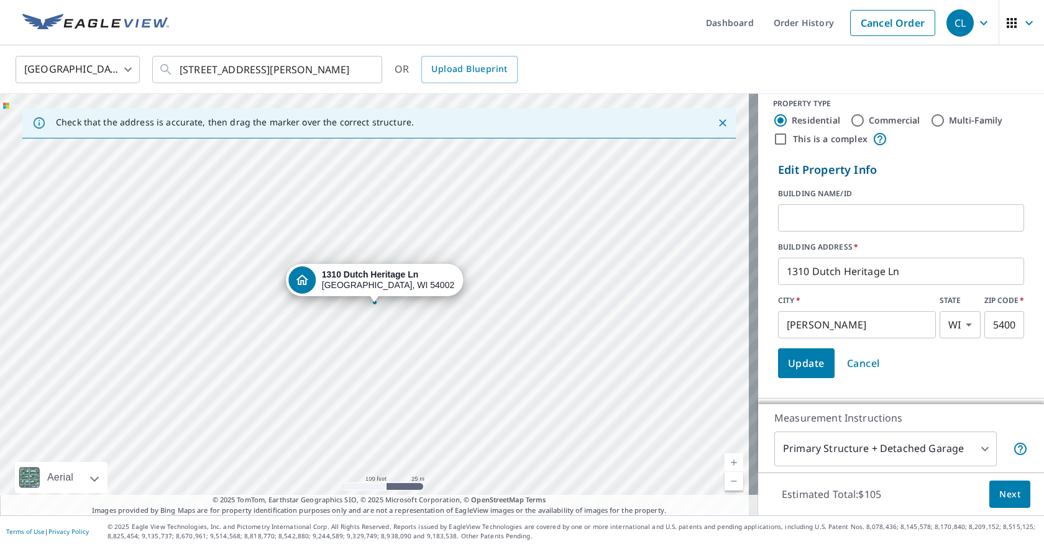
scroll to position [7, 0]
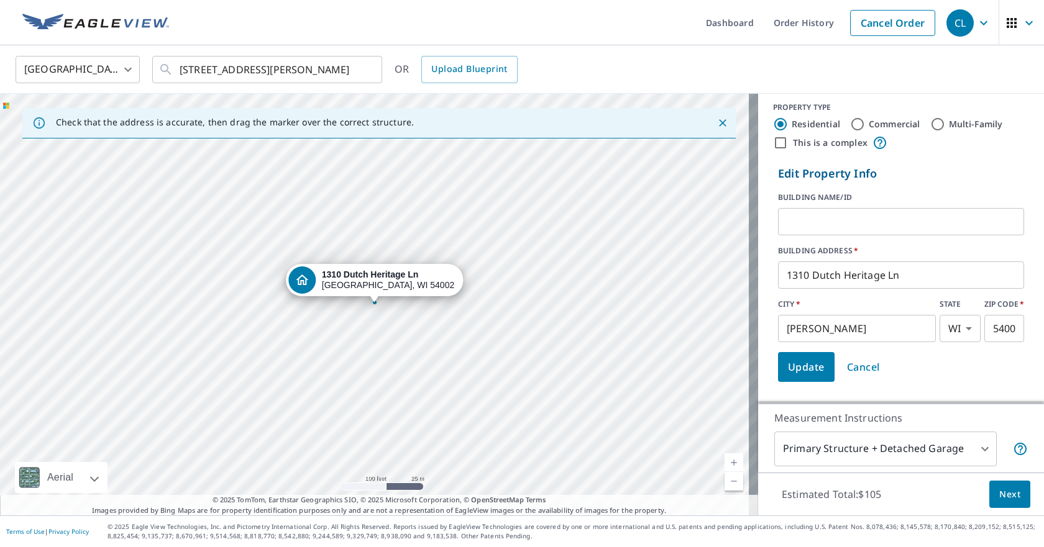
click at [861, 370] on span "Cancel" at bounding box center [863, 366] width 33 height 17
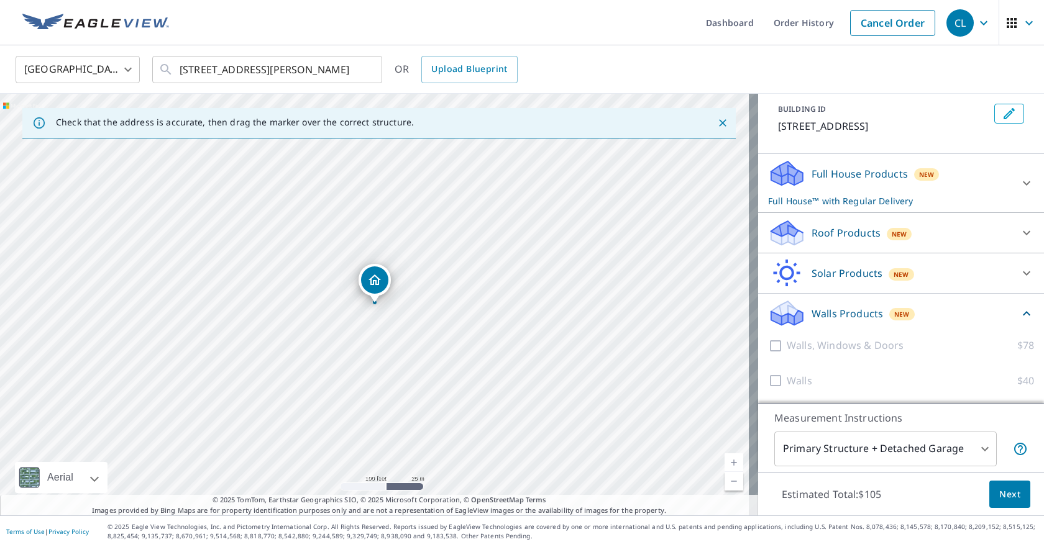
scroll to position [83, 0]
click at [1019, 311] on icon at bounding box center [1026, 313] width 15 height 15
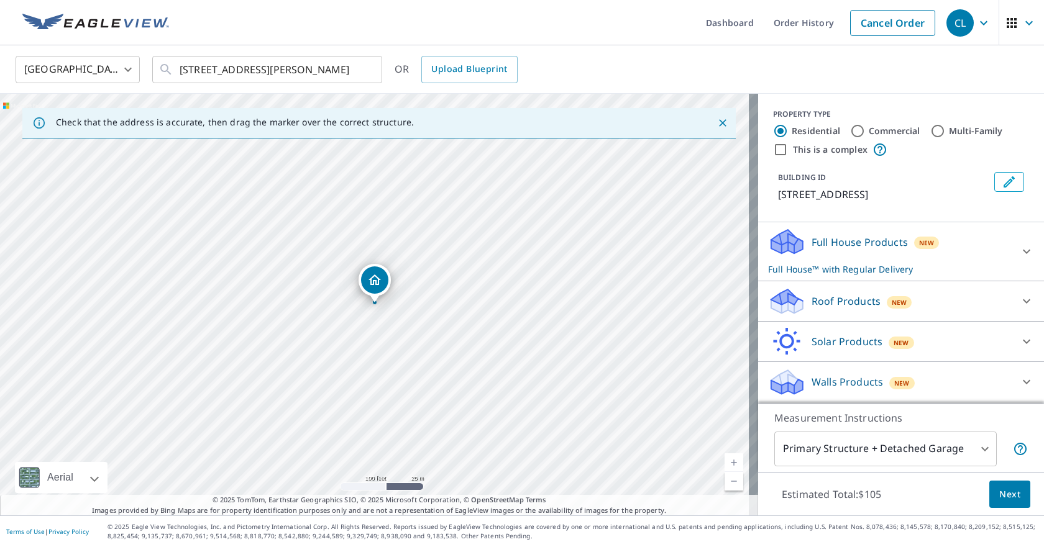
scroll to position [14, 0]
click at [1019, 381] on icon at bounding box center [1026, 382] width 15 height 15
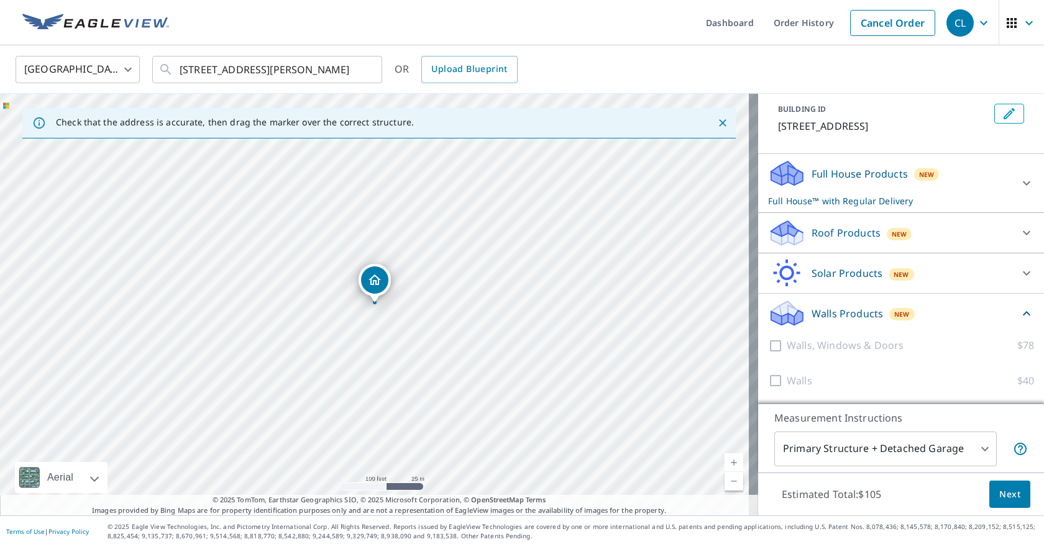
scroll to position [83, 0]
click at [768, 342] on div at bounding box center [777, 346] width 19 height 16
click at [770, 344] on div at bounding box center [777, 346] width 19 height 16
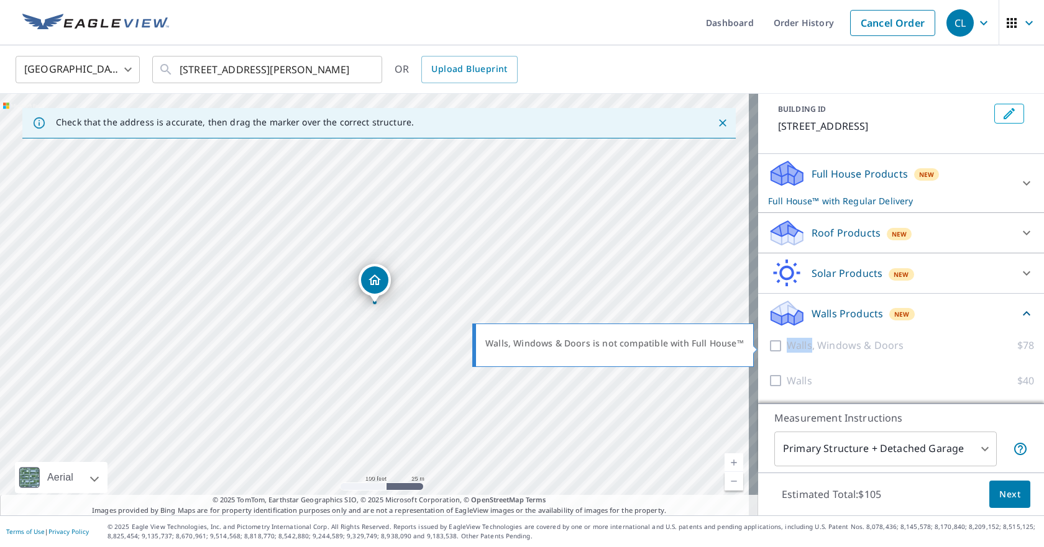
click at [770, 344] on div at bounding box center [777, 346] width 19 height 16
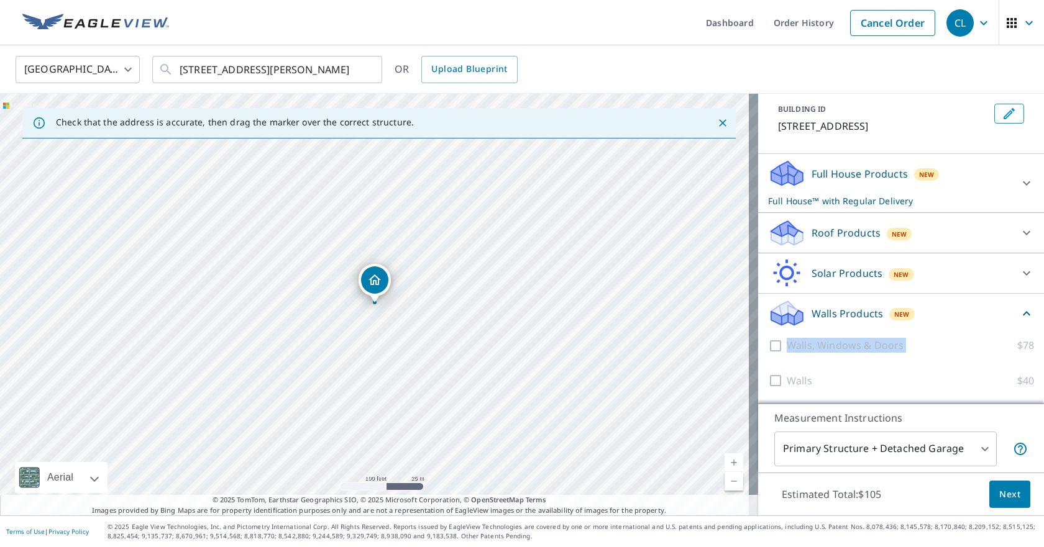
click at [921, 329] on div "Walls, Windows & Doors $78" at bounding box center [901, 345] width 266 height 35
click at [1019, 180] on icon at bounding box center [1026, 183] width 15 height 15
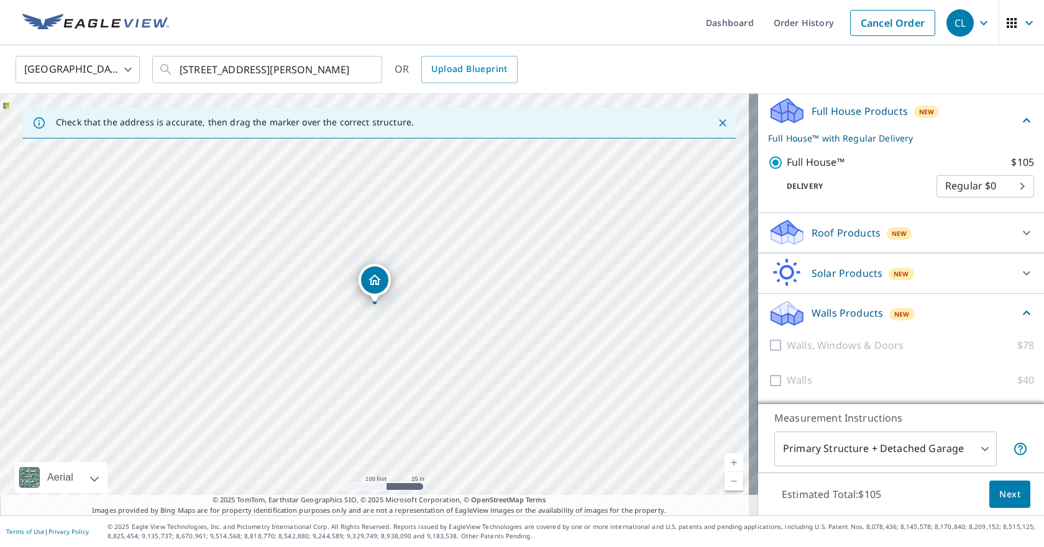
scroll to position [146, 0]
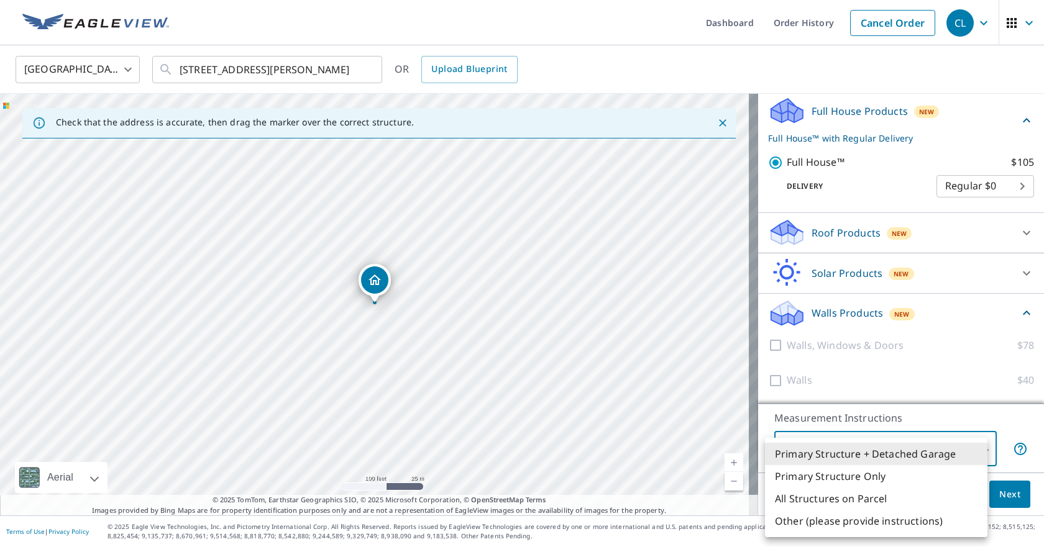
click at [973, 450] on body "CL CL Dashboard Order History Cancel Order CL [GEOGRAPHIC_DATA] [GEOGRAPHIC_DAT…" at bounding box center [522, 273] width 1044 height 547
click at [1006, 416] on div at bounding box center [522, 273] width 1044 height 547
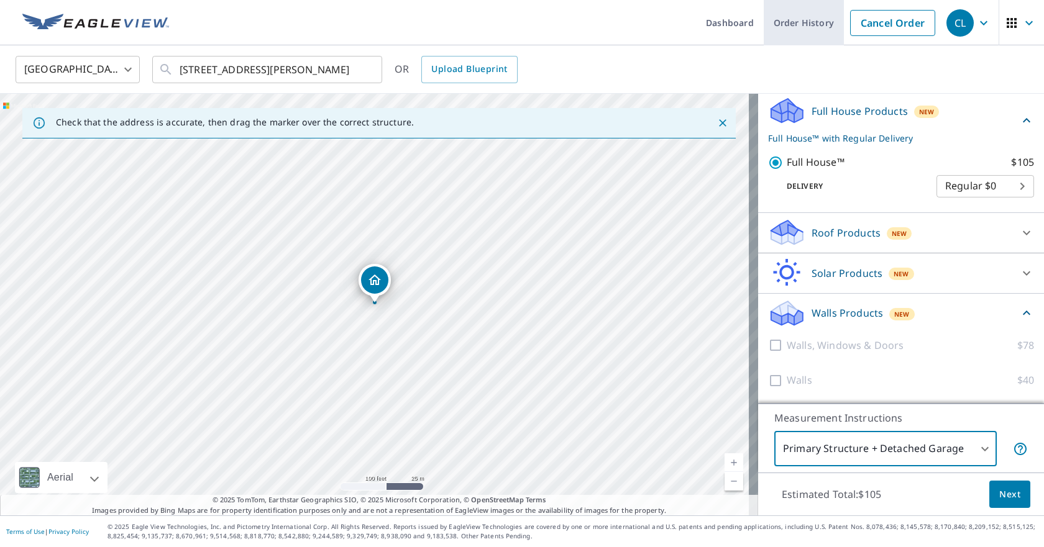
click at [867, 23] on link "Cancel Order" at bounding box center [892, 23] width 85 height 26
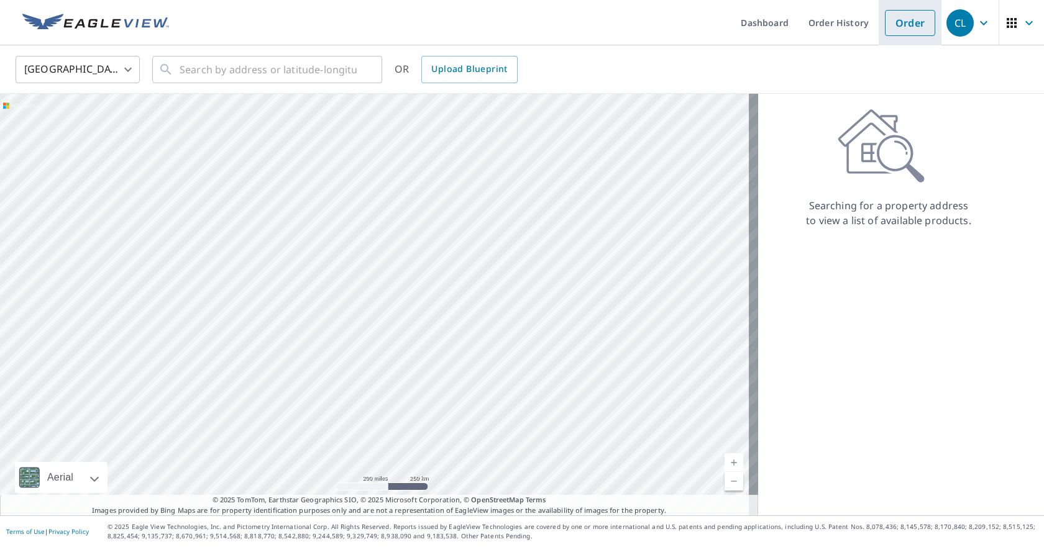
click at [897, 23] on link "Order" at bounding box center [910, 23] width 50 height 26
click at [885, 33] on link "Order" at bounding box center [910, 23] width 50 height 26
click at [901, 26] on link "Order" at bounding box center [910, 23] width 50 height 26
click at [313, 60] on input "text" at bounding box center [268, 69] width 177 height 35
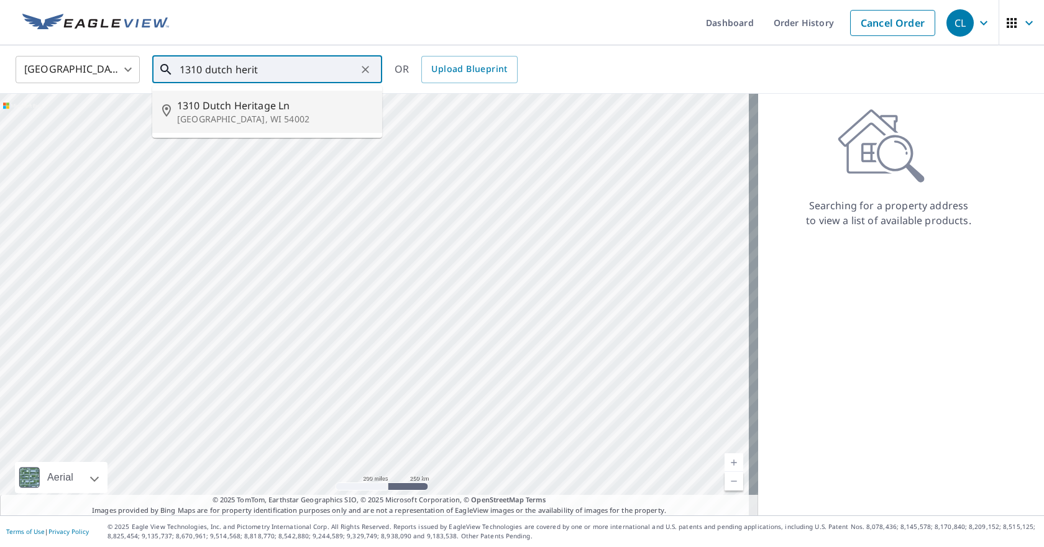
click at [281, 103] on span "1310 Dutch Heritage Ln" at bounding box center [274, 105] width 195 height 15
type input "[STREET_ADDRESS][PERSON_NAME]"
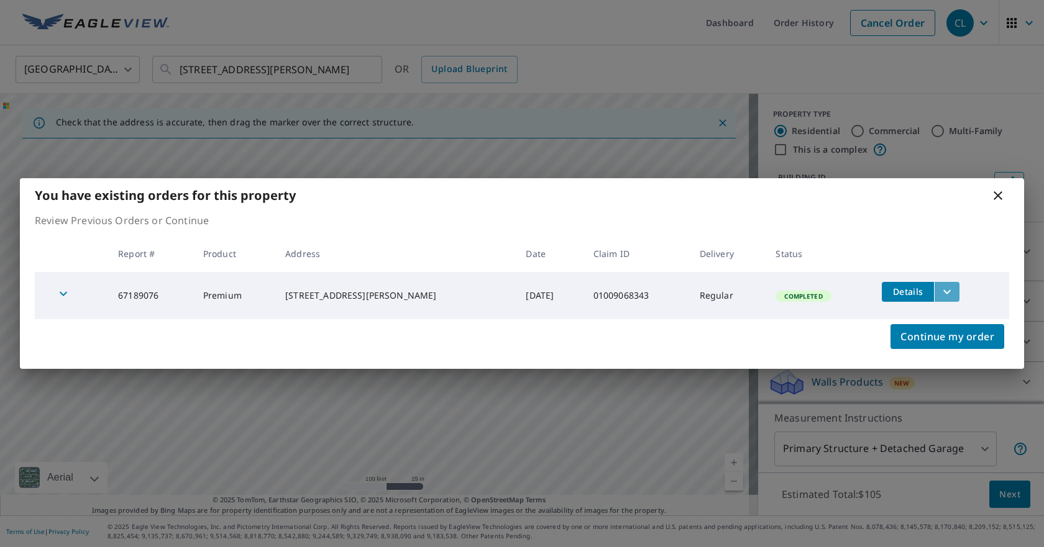
click at [939, 289] on icon "filesDropdownBtn-67189076" at bounding box center [946, 292] width 15 height 15
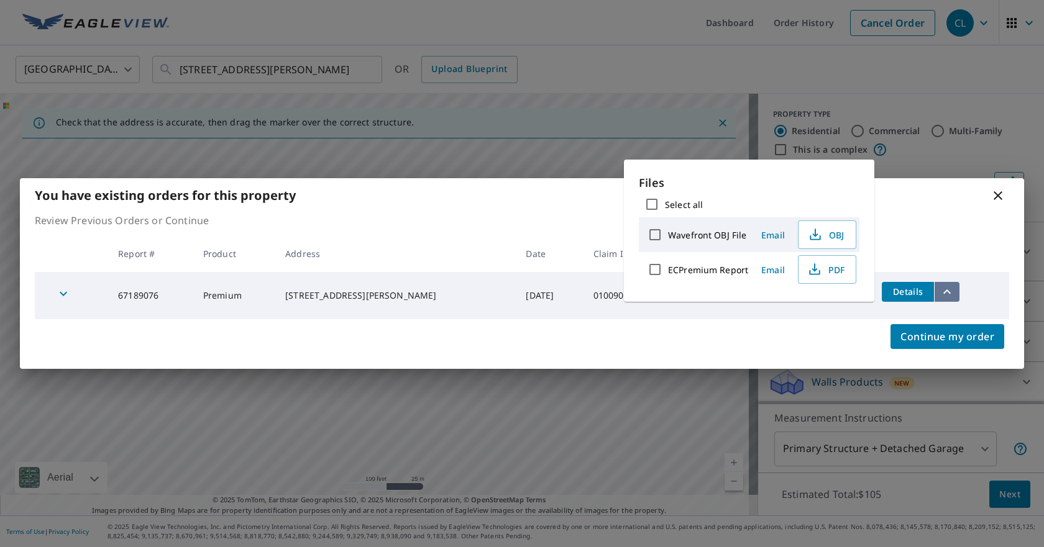
click at [939, 289] on icon "filesDropdownBtn-67189076" at bounding box center [946, 292] width 15 height 15
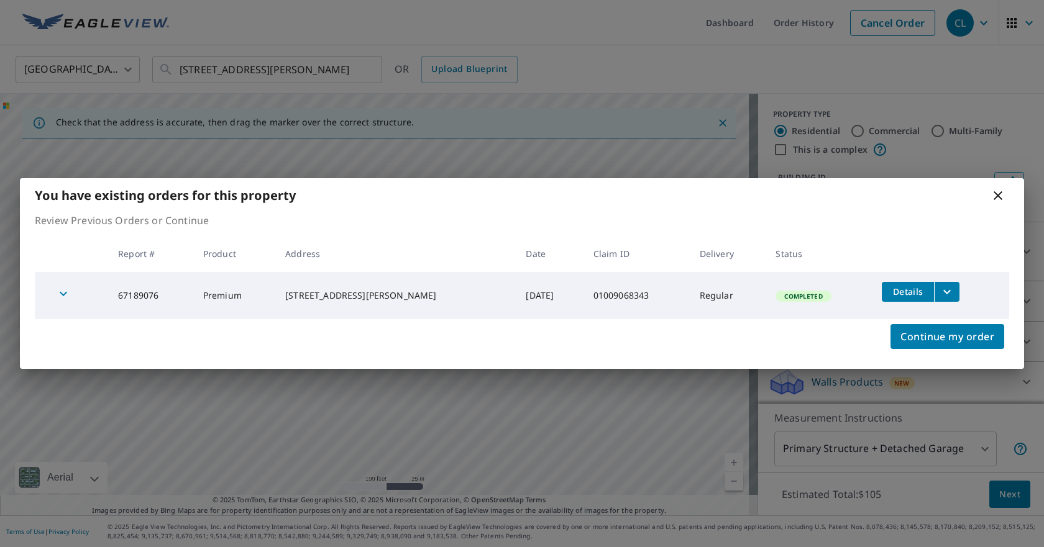
click at [62, 291] on icon "button" at bounding box center [63, 293] width 15 height 15
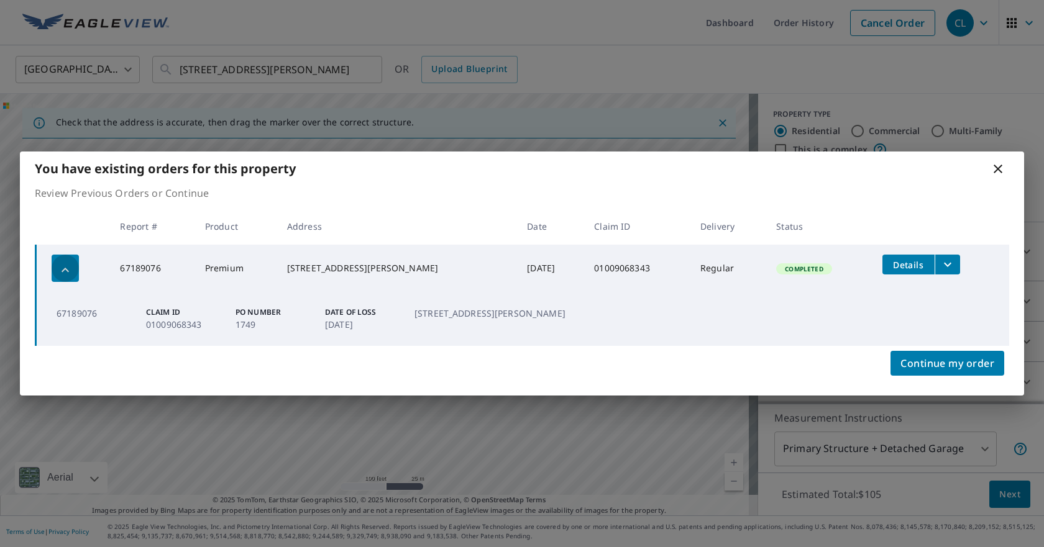
click at [65, 268] on icon "button" at bounding box center [65, 270] width 7 height 4
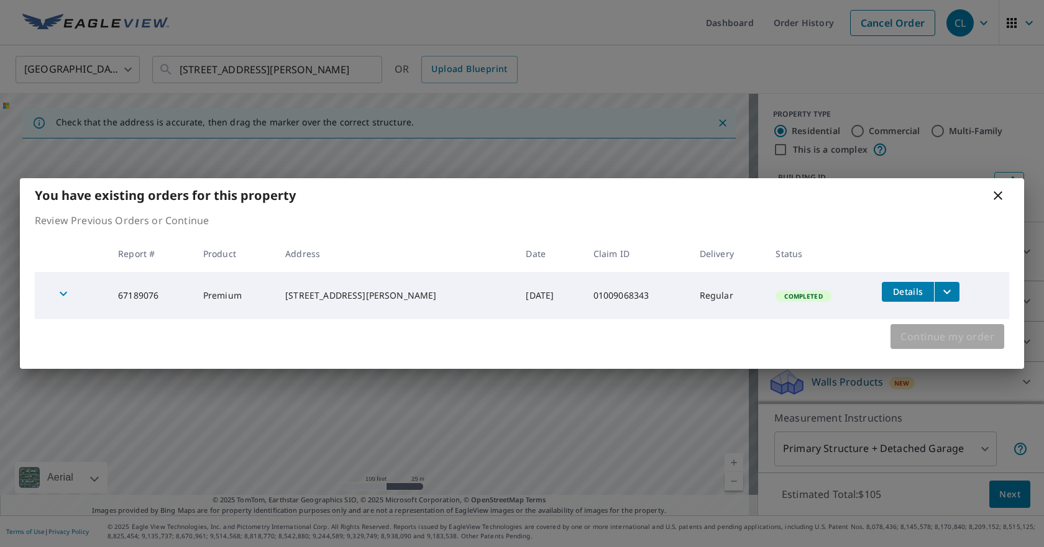
click at [977, 331] on span "Continue my order" at bounding box center [947, 336] width 94 height 17
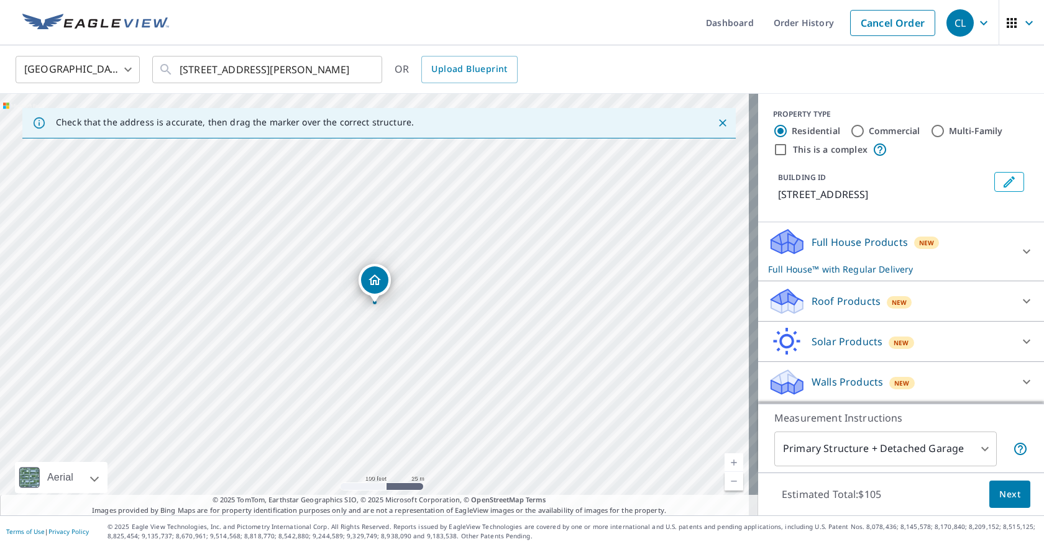
scroll to position [14, 0]
click at [1019, 376] on icon at bounding box center [1026, 382] width 15 height 15
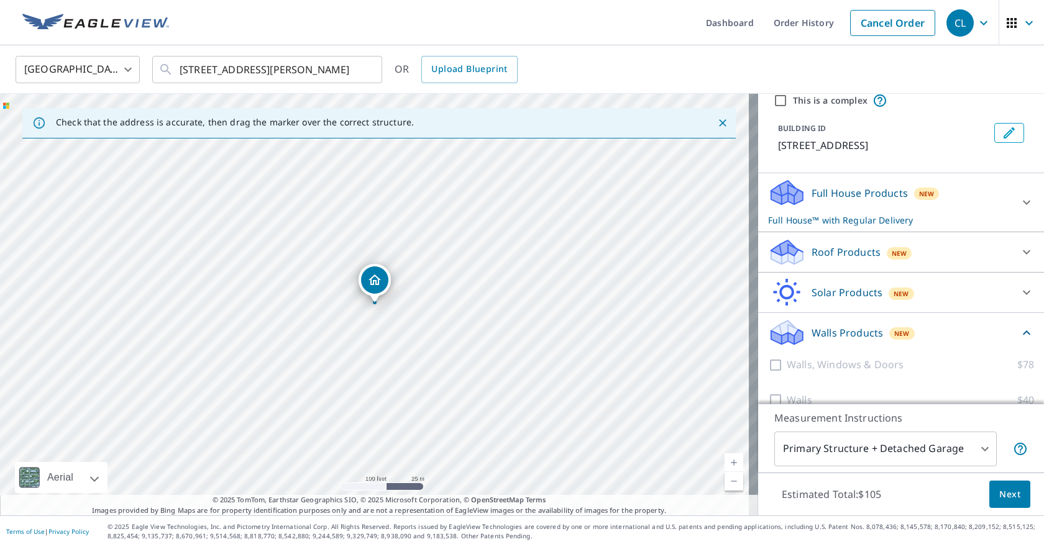
scroll to position [83, 0]
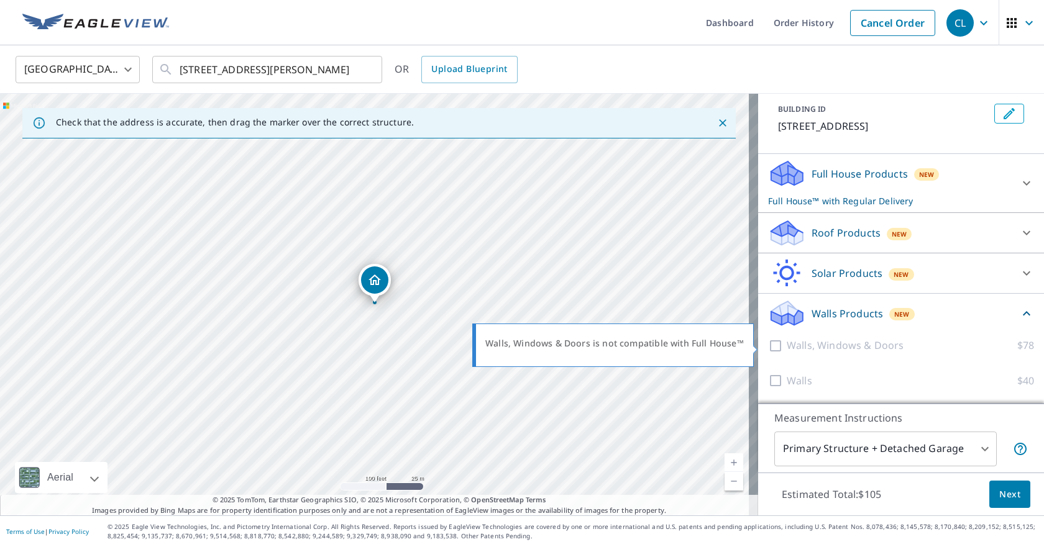
click at [768, 347] on div at bounding box center [777, 346] width 19 height 16
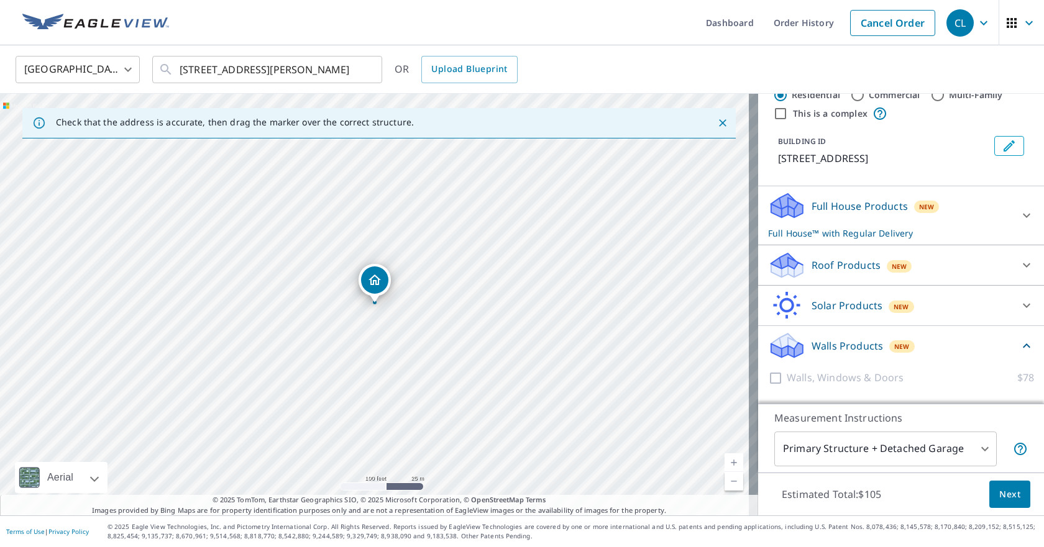
scroll to position [0, 0]
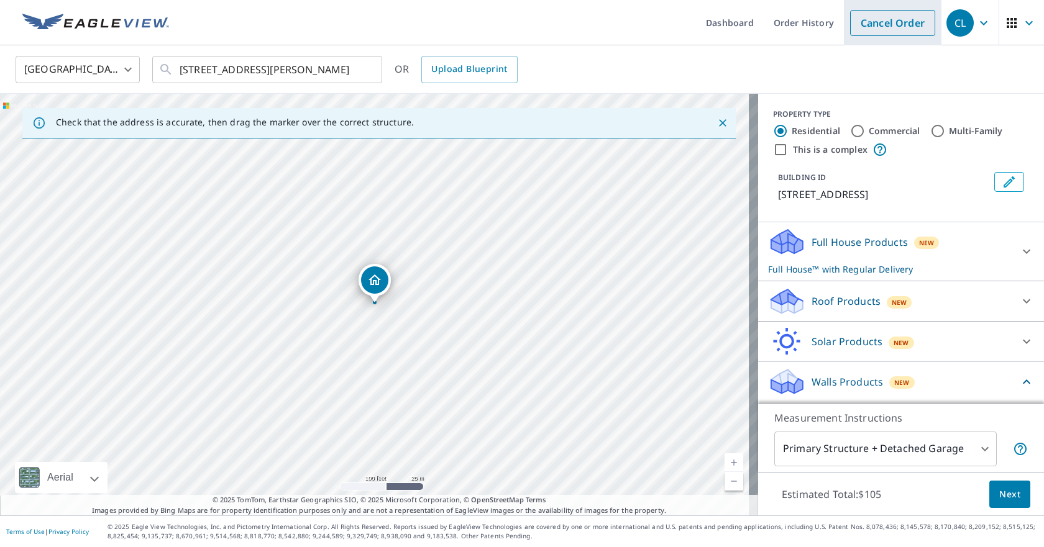
drag, startPoint x: 893, startPoint y: 21, endPoint x: 892, endPoint y: 28, distance: 7.6
click at [893, 22] on link "Cancel Order" at bounding box center [892, 23] width 85 height 26
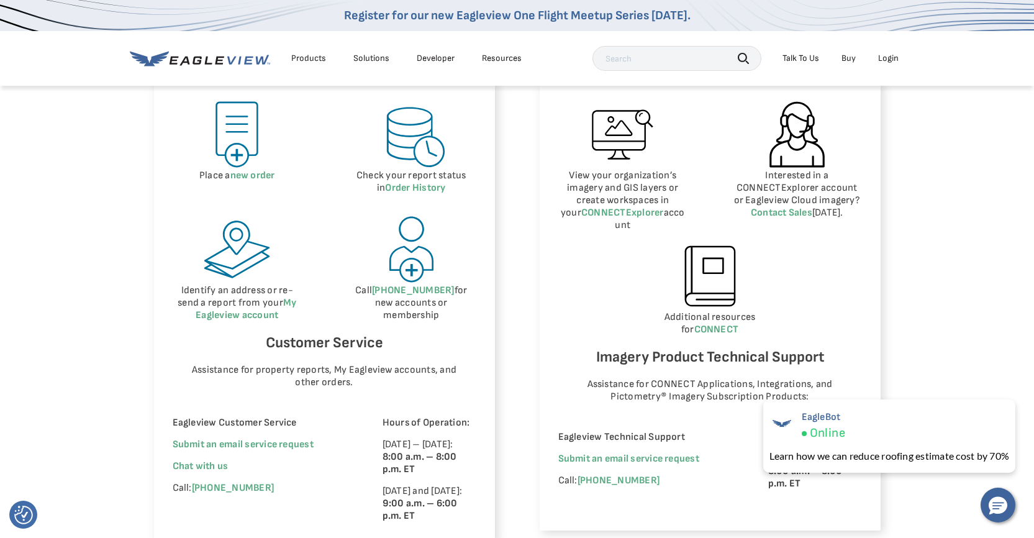
scroll to position [621, 0]
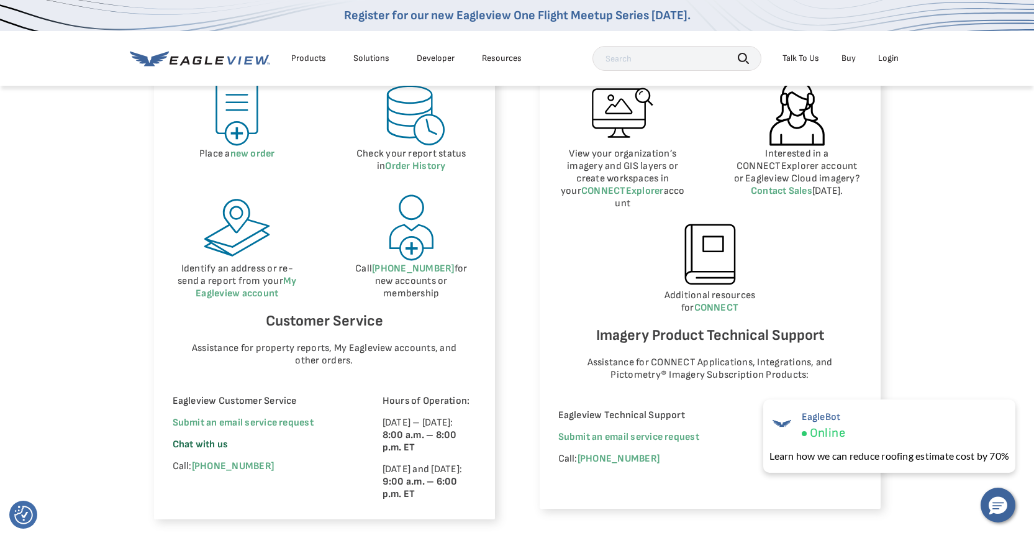
click at [204, 442] on span "Chat with us" at bounding box center [201, 445] width 56 height 12
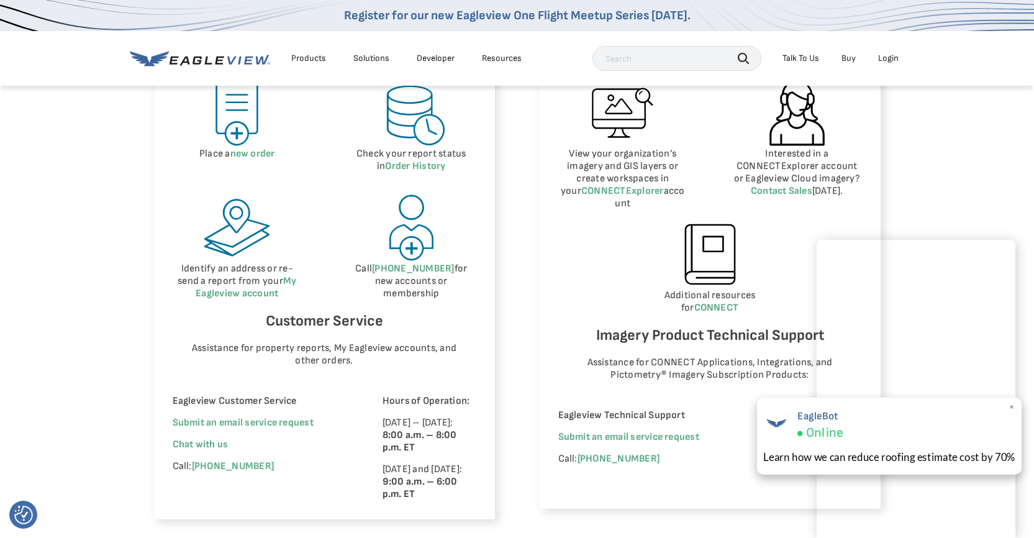
click at [1012, 406] on span "×" at bounding box center [1012, 407] width 7 height 13
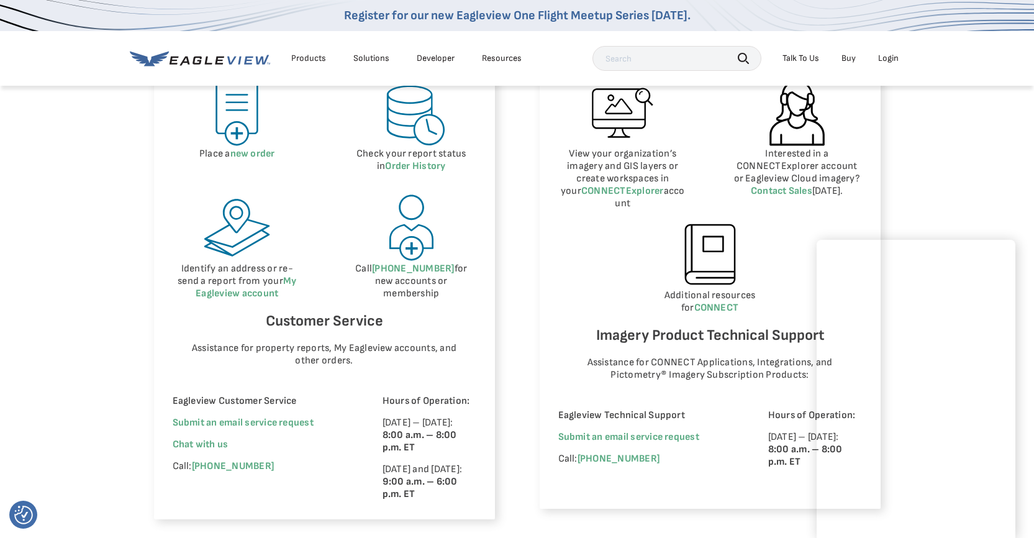
scroll to position [683, 0]
